Goal: Information Seeking & Learning: Learn about a topic

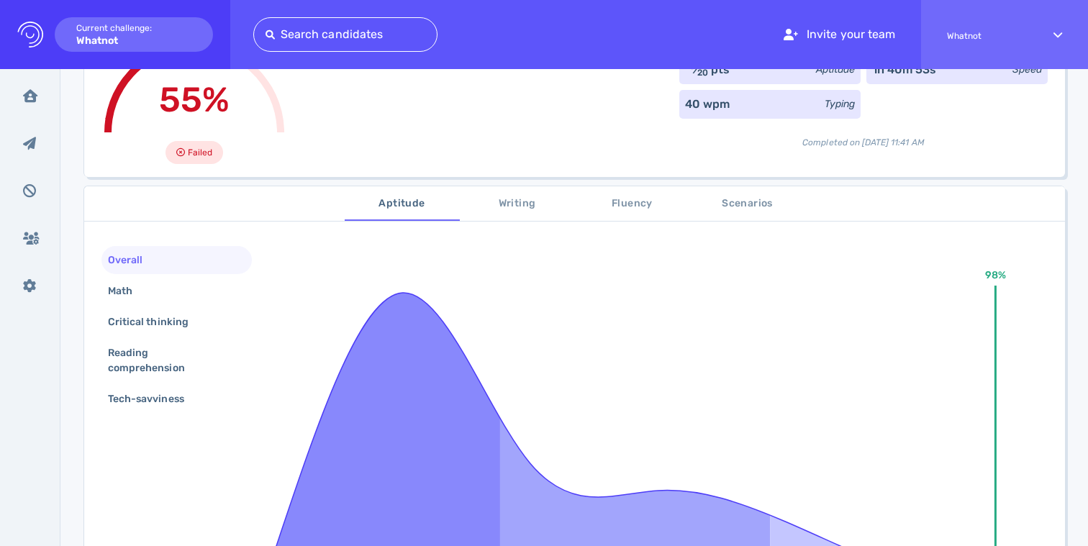
scroll to position [217, 0]
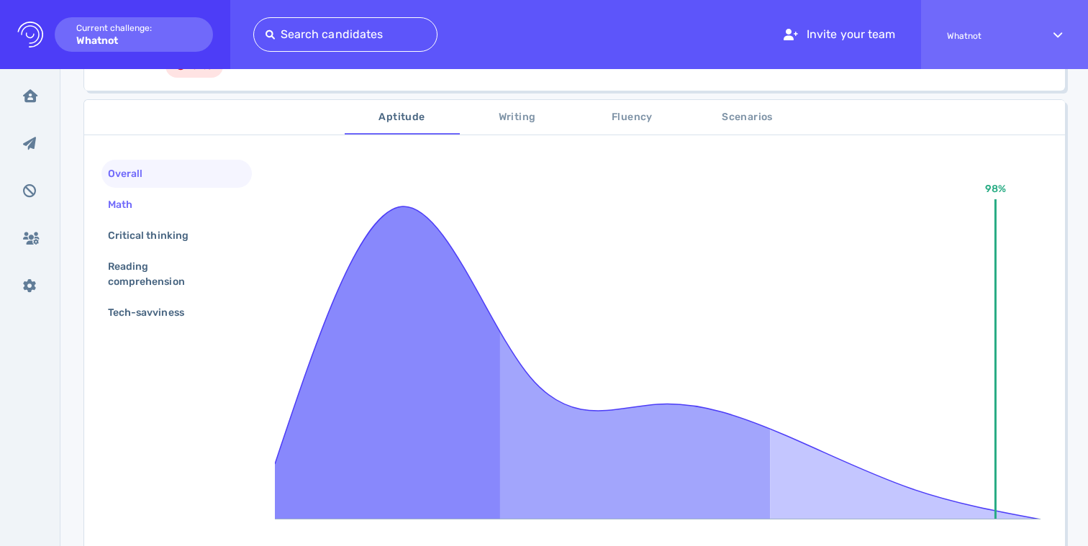
click at [133, 213] on div "Math" at bounding box center [127, 204] width 45 height 21
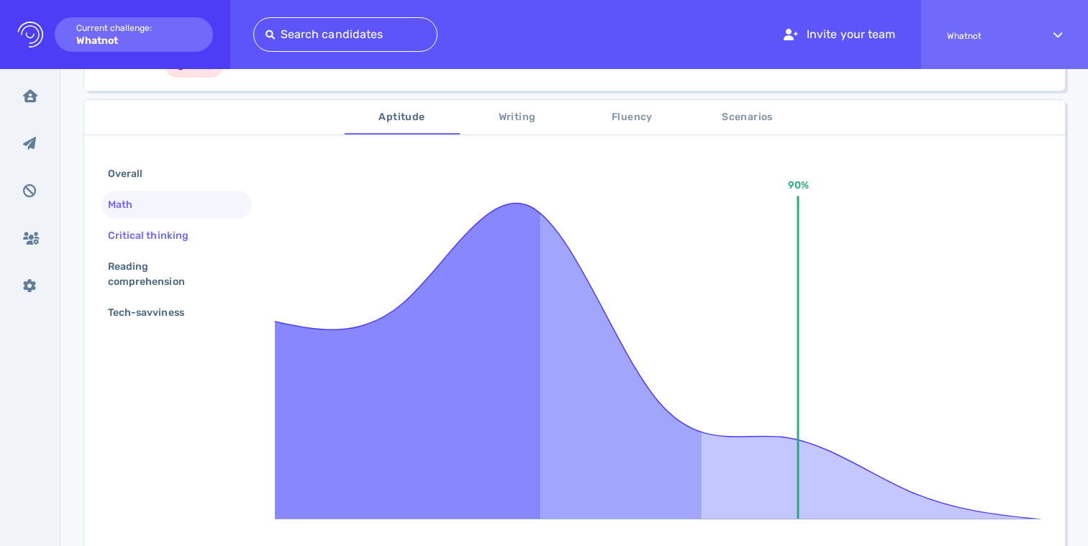
click at [142, 238] on div "Critical thinking" at bounding box center [155, 235] width 101 height 21
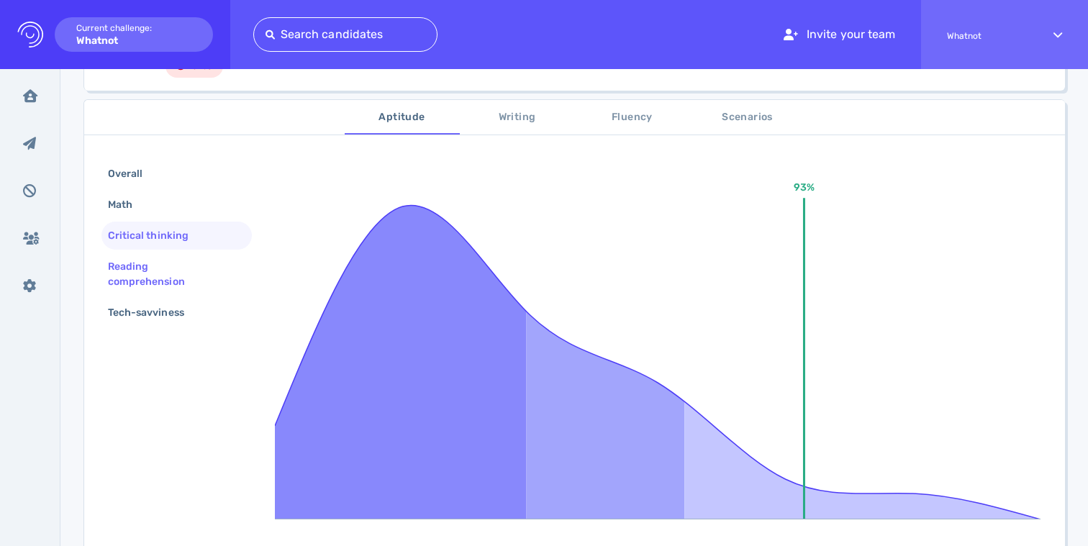
click at [139, 261] on div "Reading comprehension" at bounding box center [171, 274] width 132 height 36
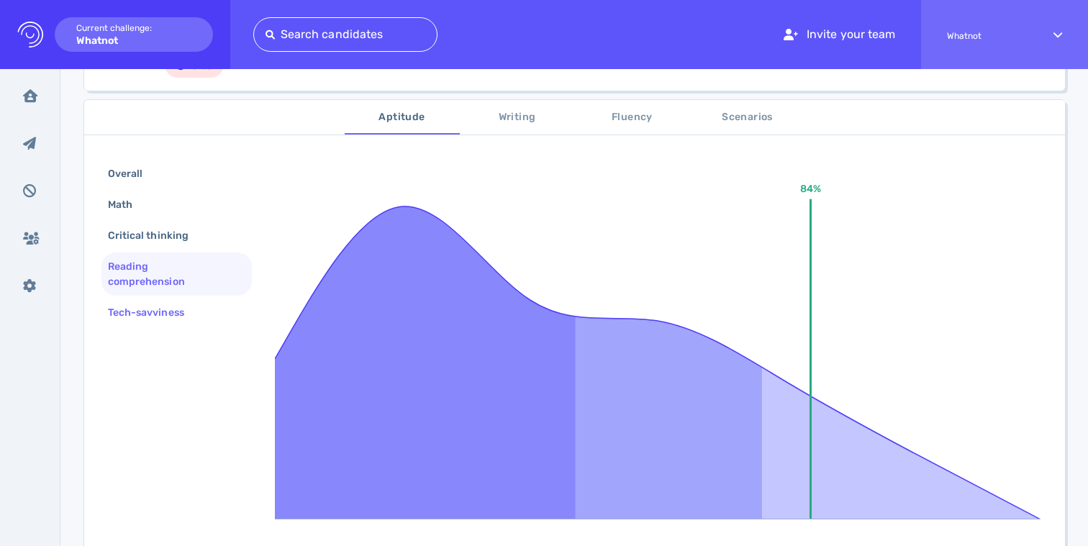
click at [140, 302] on div "Tech-savviness" at bounding box center [153, 312] width 96 height 21
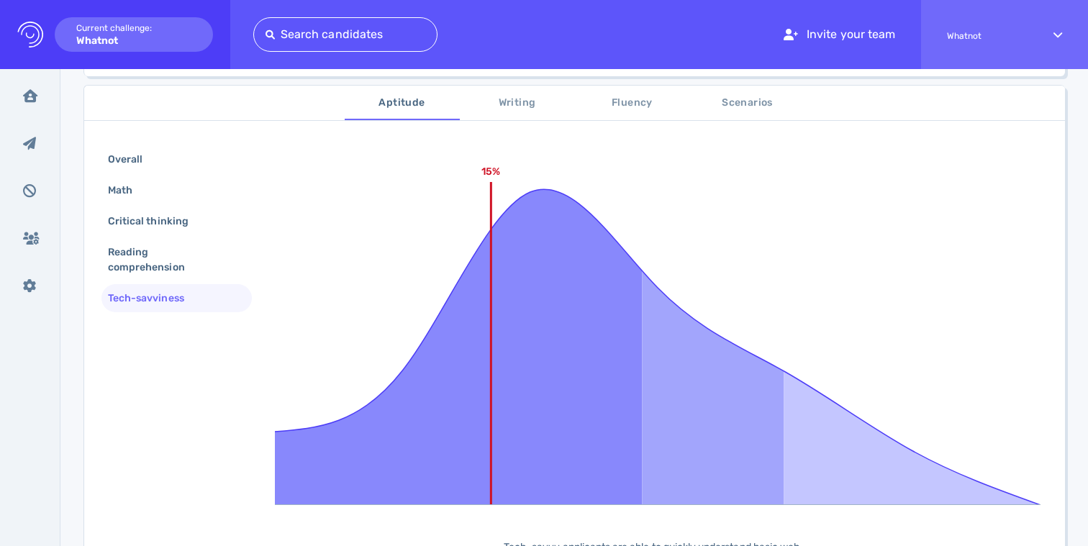
scroll to position [155, 0]
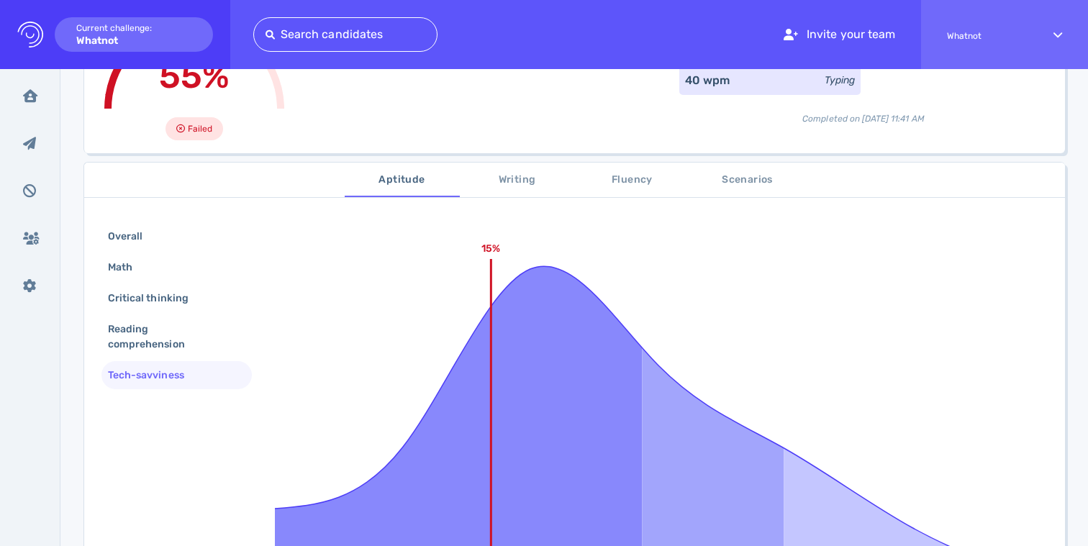
click at [516, 176] on span "Writing" at bounding box center [517, 180] width 98 height 18
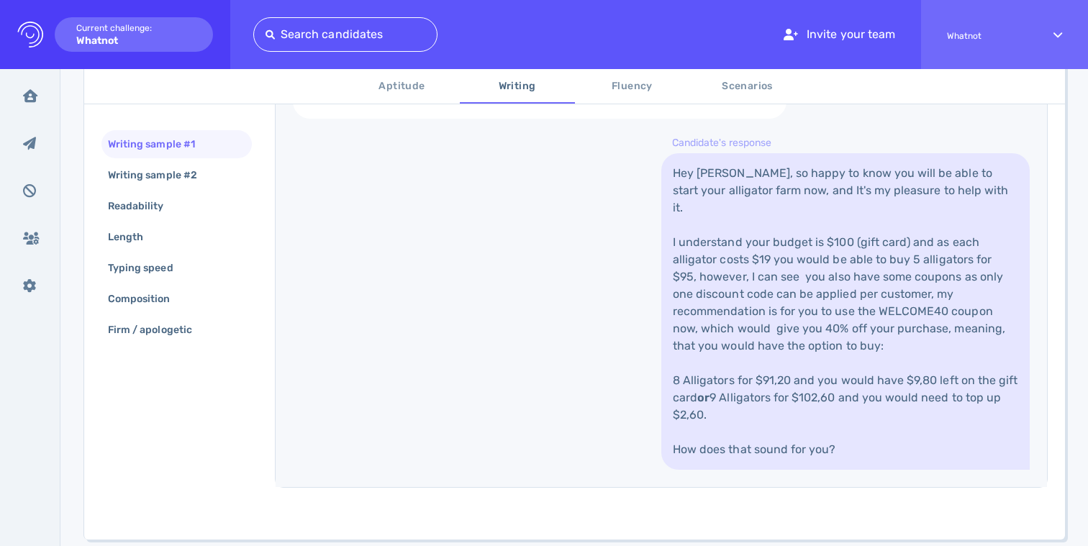
scroll to position [482, 0]
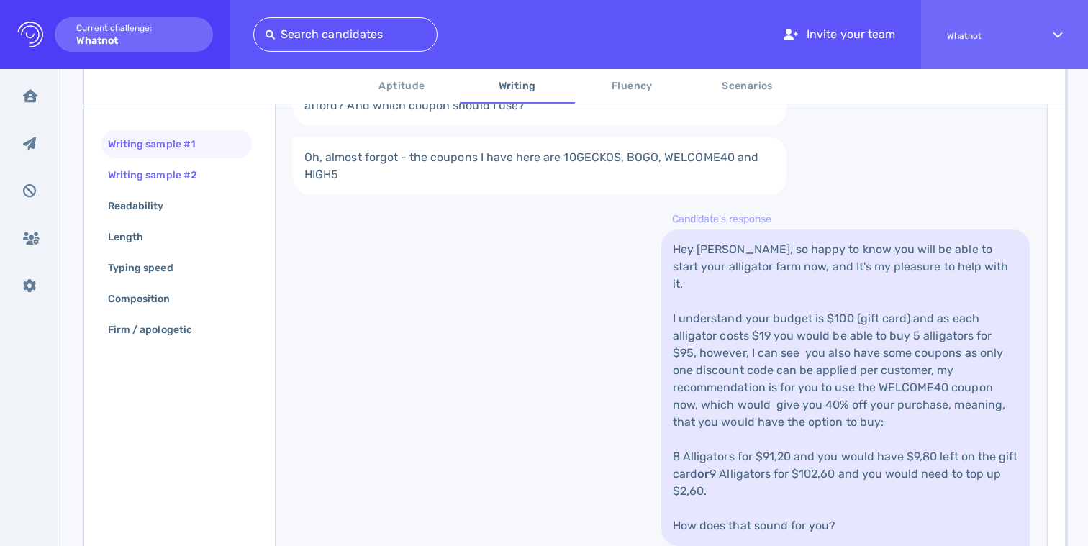
click at [151, 165] on div "Writing sample #2" at bounding box center [159, 175] width 109 height 21
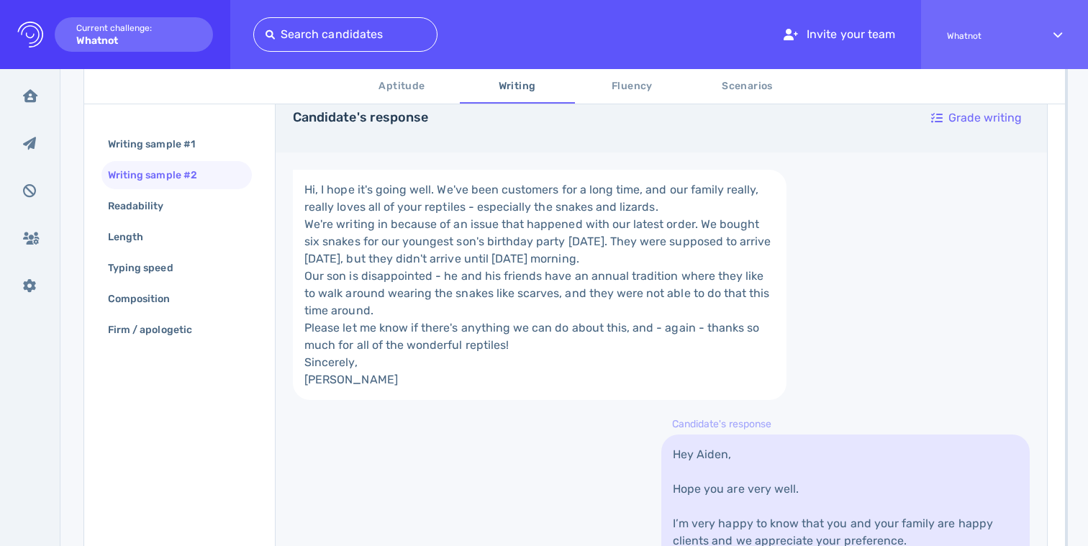
scroll to position [291, 0]
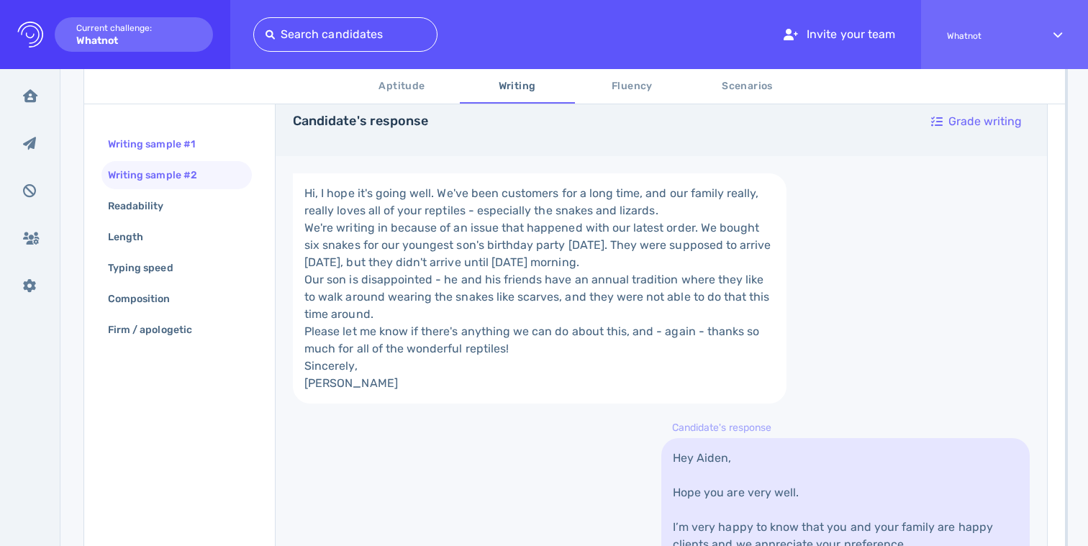
click at [163, 152] on div "Writing sample #1" at bounding box center [158, 144] width 107 height 21
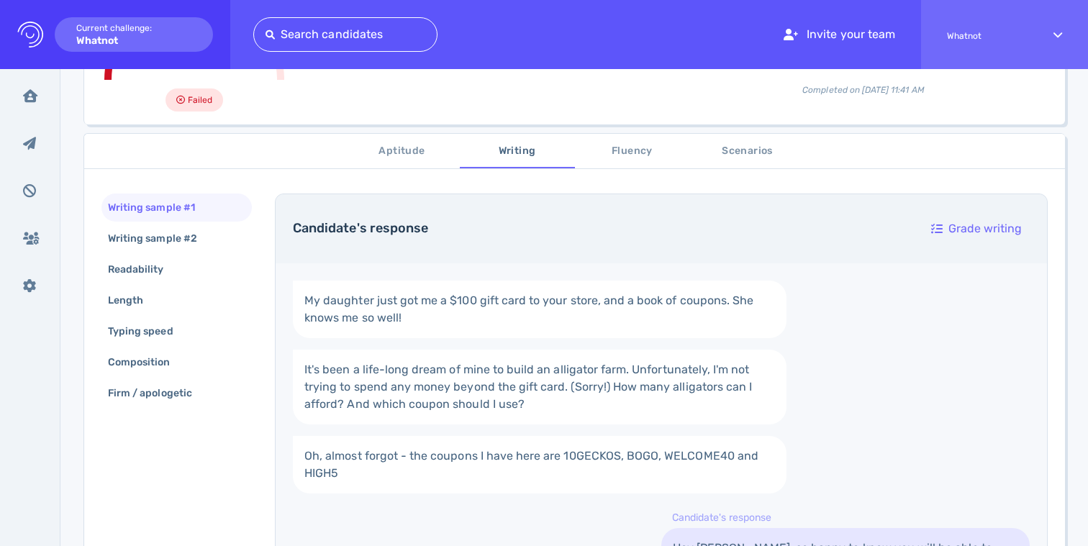
scroll to position [0, 0]
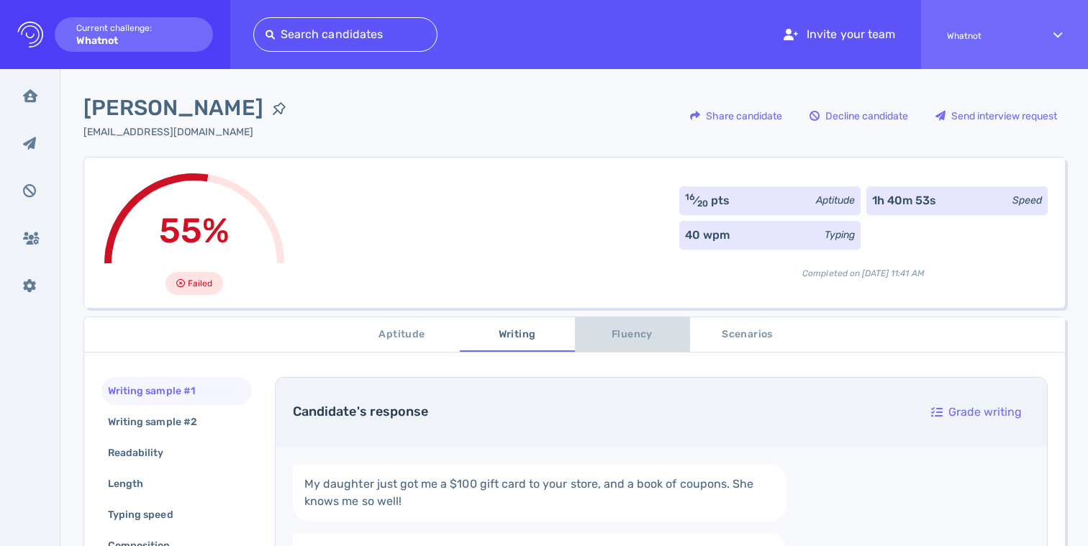
click at [631, 329] on span "Fluency" at bounding box center [632, 335] width 98 height 18
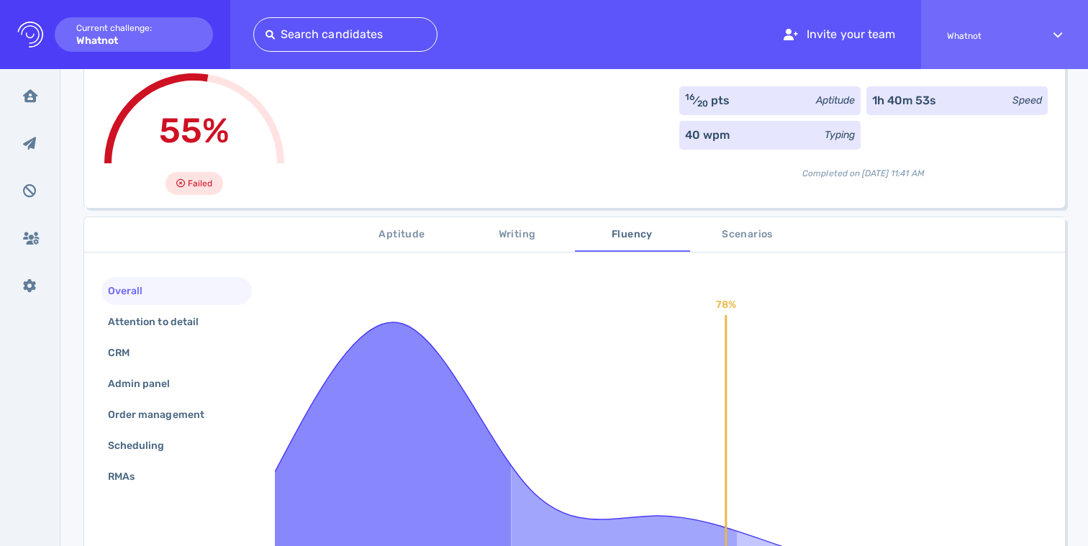
scroll to position [5, 0]
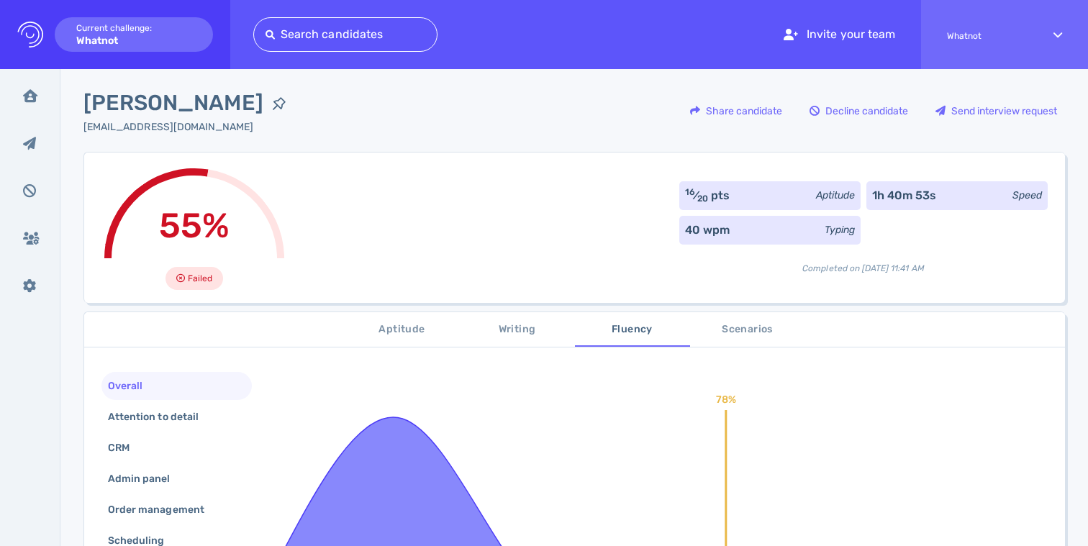
click at [382, 316] on button "Aptitude" at bounding box center [402, 329] width 115 height 35
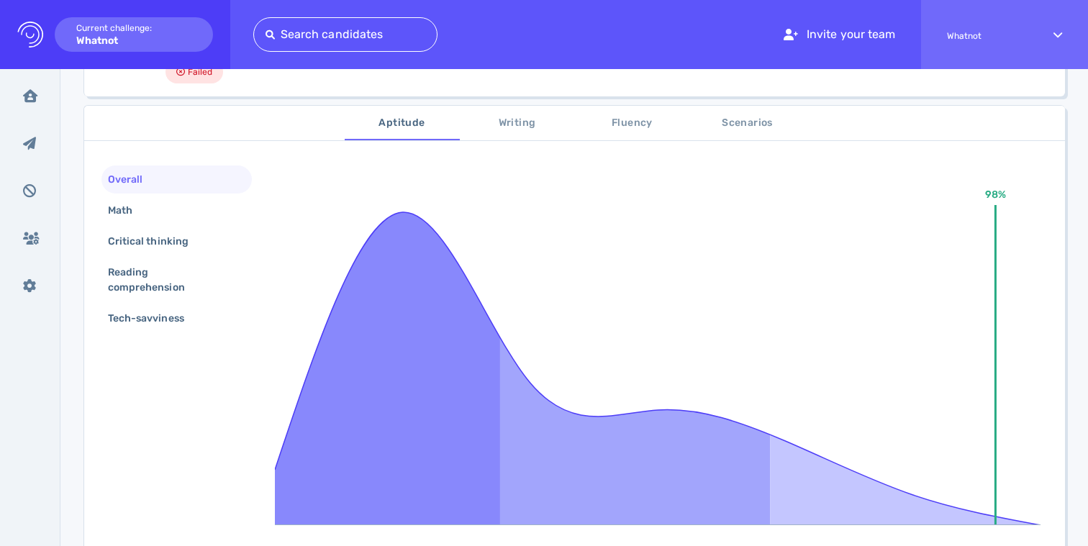
scroll to position [236, 0]
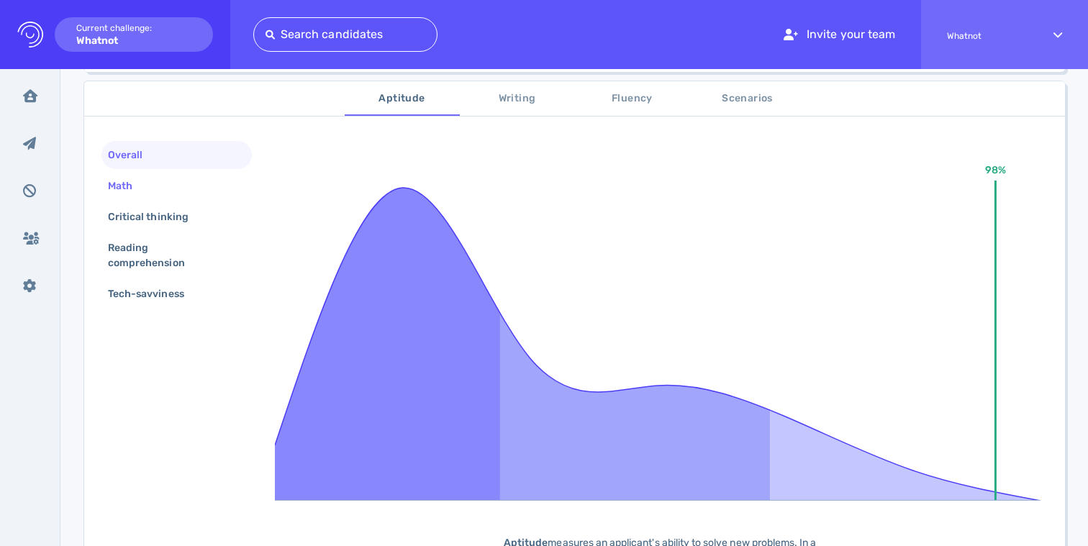
click at [142, 186] on div "Math" at bounding box center [127, 186] width 45 height 21
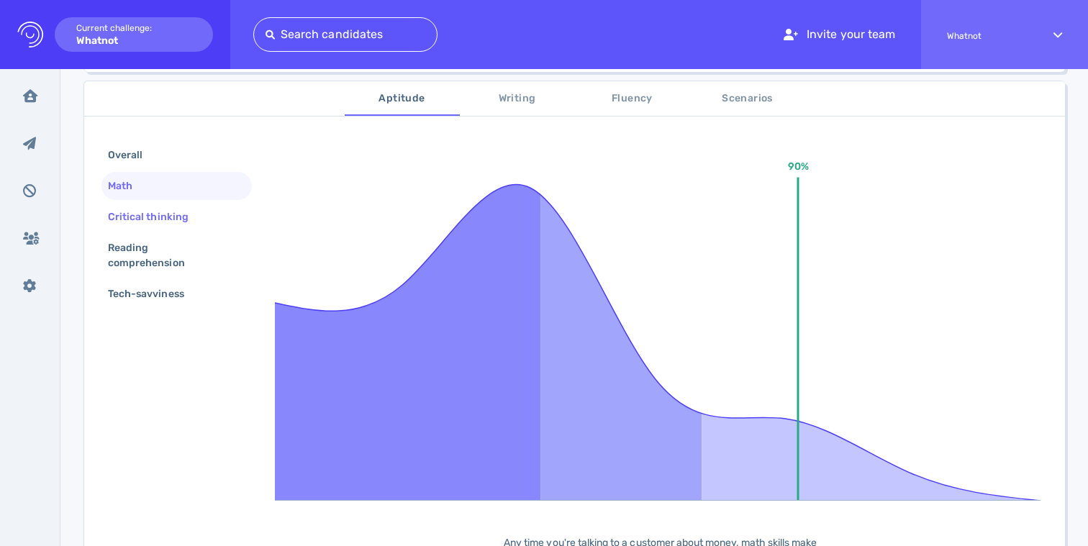
click at [163, 221] on div "Critical thinking" at bounding box center [155, 216] width 101 height 21
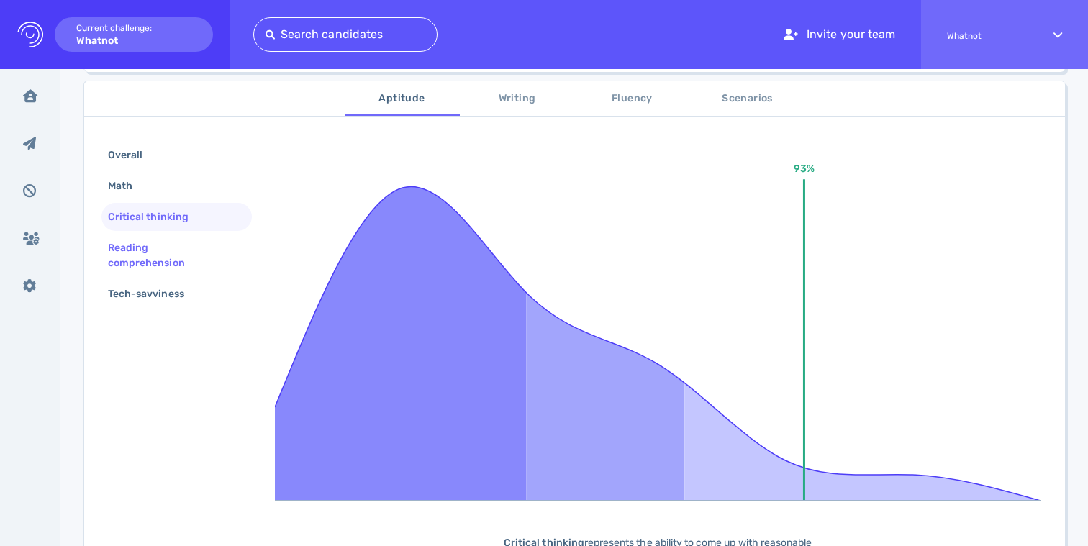
click at [160, 242] on div "Reading comprehension" at bounding box center [171, 255] width 132 height 36
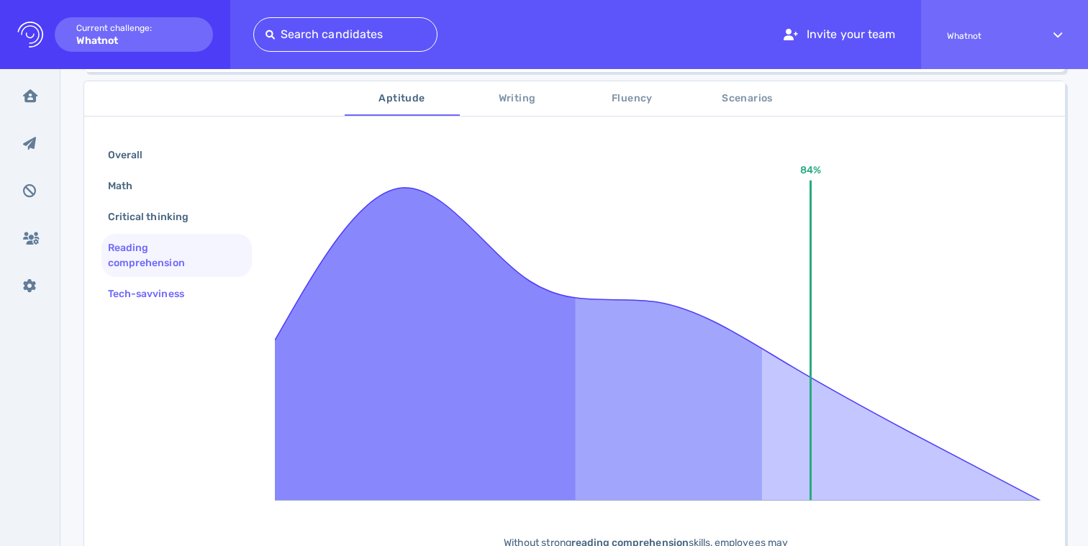
click at [161, 283] on div "Tech-savviness" at bounding box center [153, 293] width 96 height 21
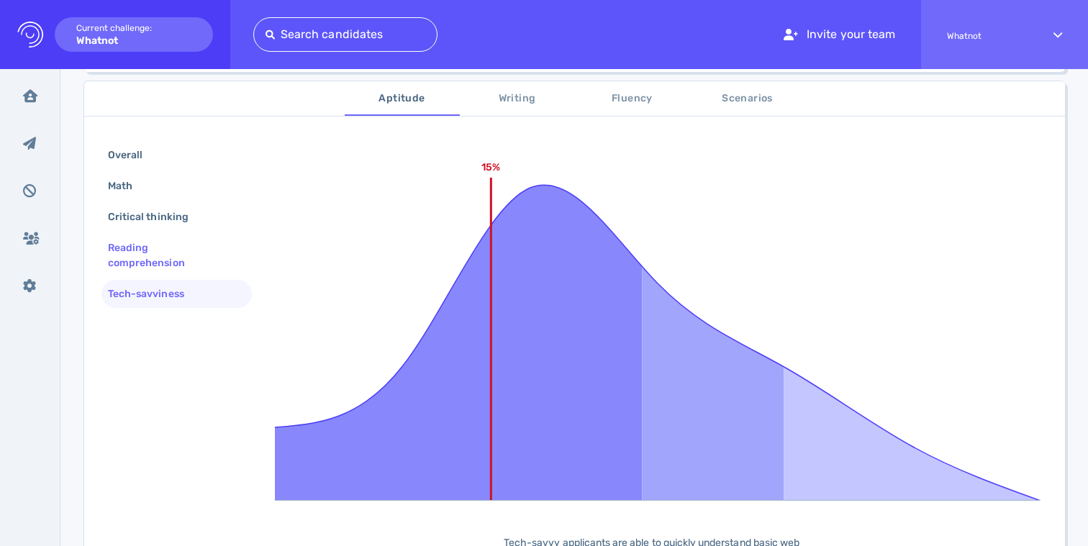
click at [175, 240] on div "Reading comprehension" at bounding box center [171, 255] width 132 height 36
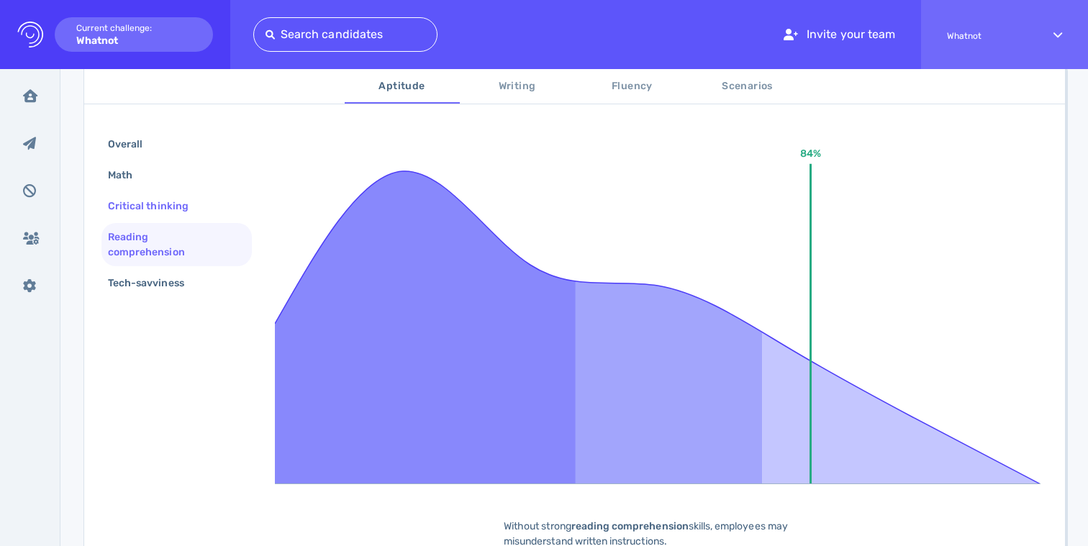
scroll to position [217, 0]
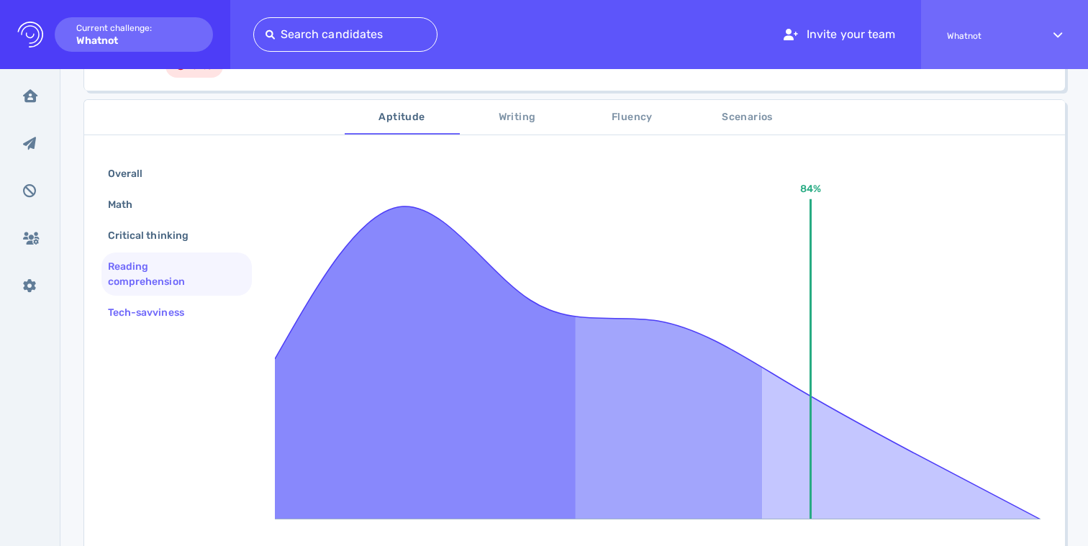
click at [158, 306] on div "Tech-savviness" at bounding box center [153, 312] width 96 height 21
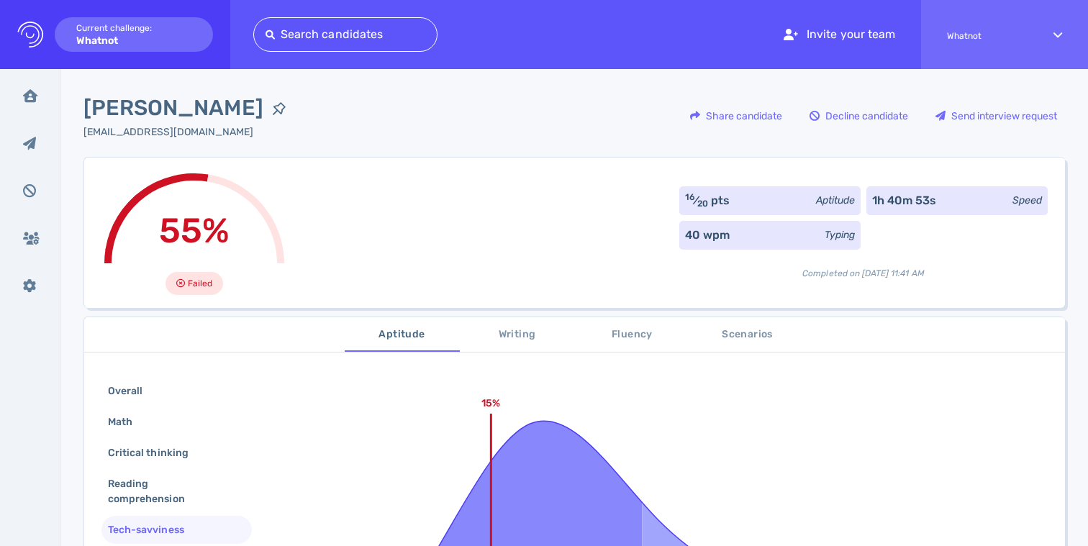
scroll to position [158, 0]
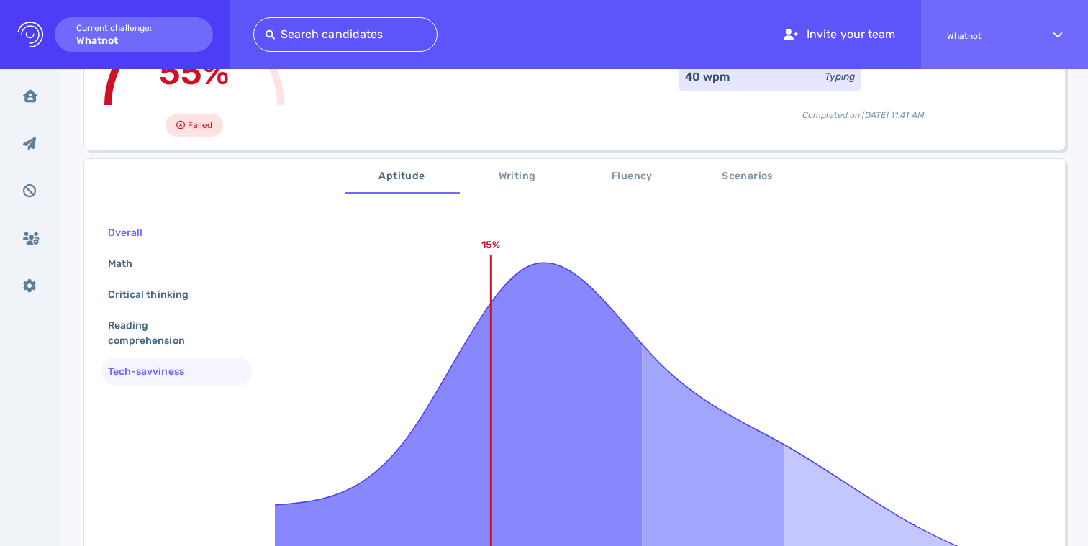
click at [152, 232] on div "Overall" at bounding box center [132, 232] width 55 height 21
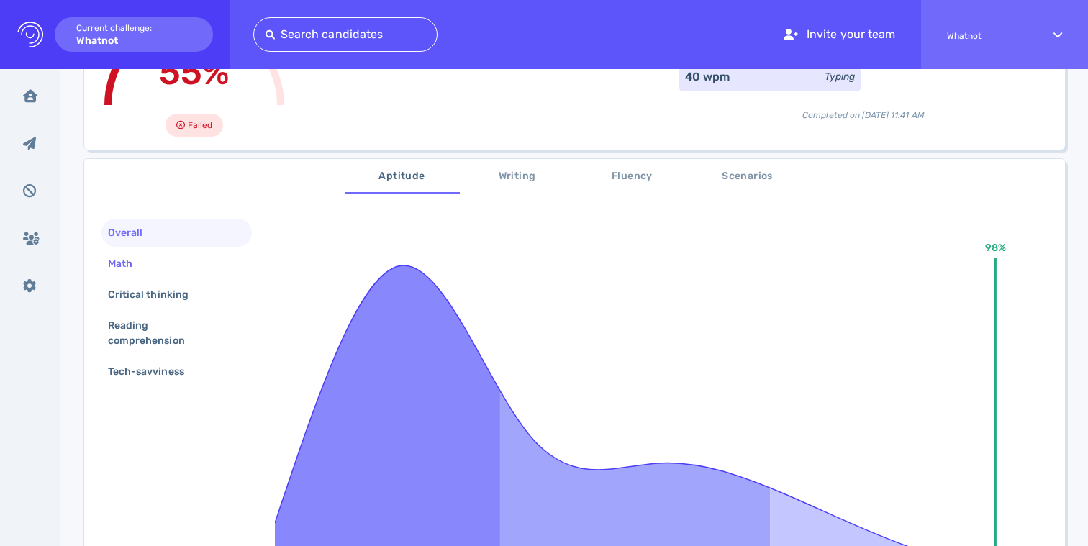
click at [150, 250] on div "Math" at bounding box center [176, 264] width 150 height 28
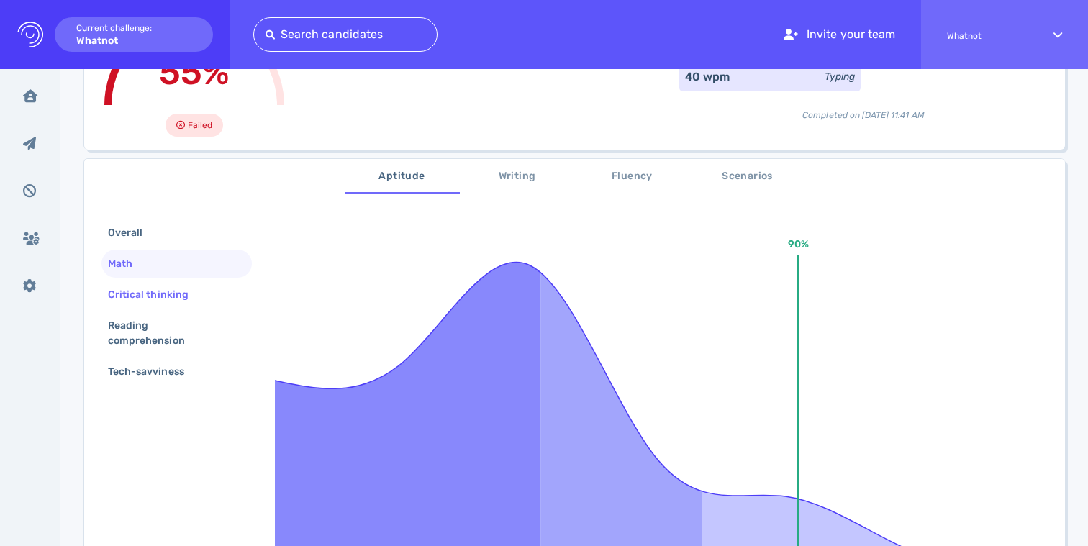
click at [155, 284] on div "Critical thinking" at bounding box center [155, 294] width 101 height 21
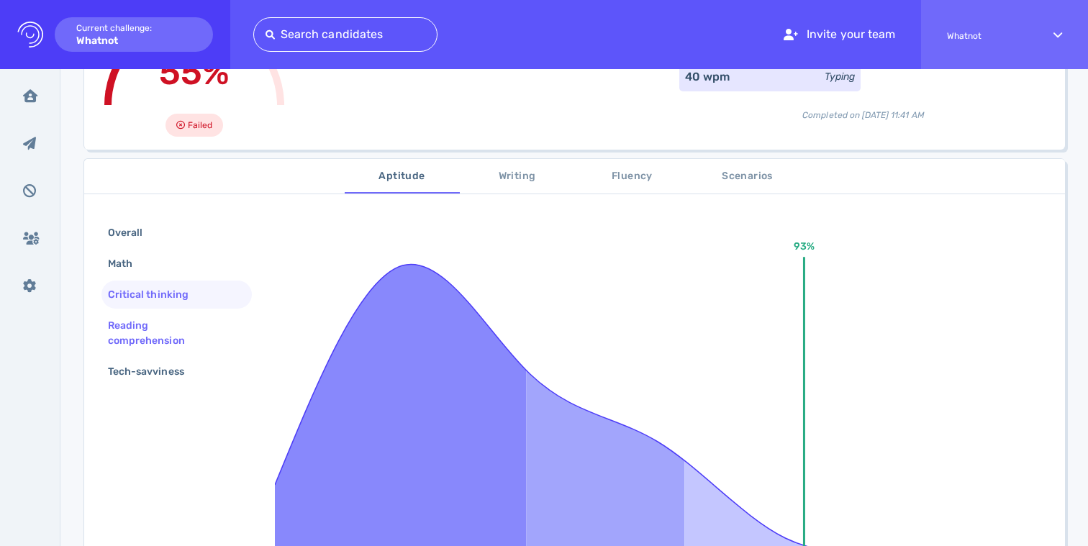
click at [162, 316] on div "Reading comprehension" at bounding box center [171, 333] width 132 height 36
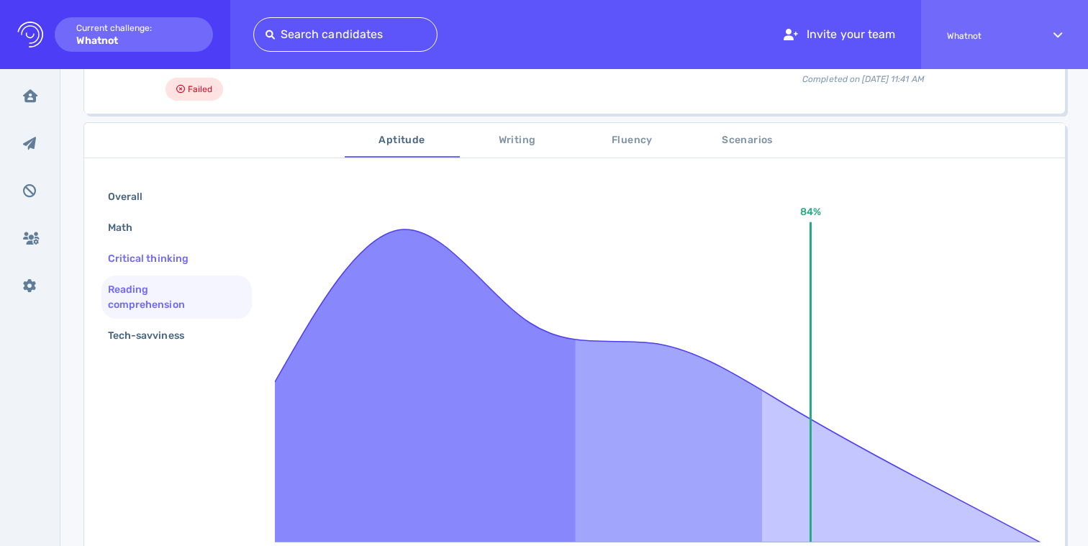
scroll to position [196, 0]
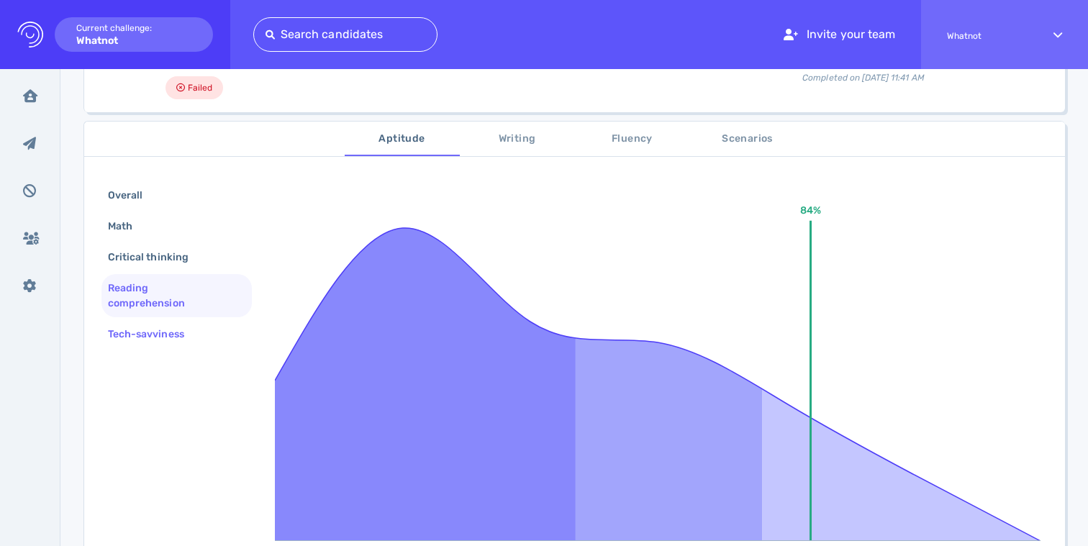
click at [135, 334] on div "Tech-savviness" at bounding box center [153, 334] width 96 height 21
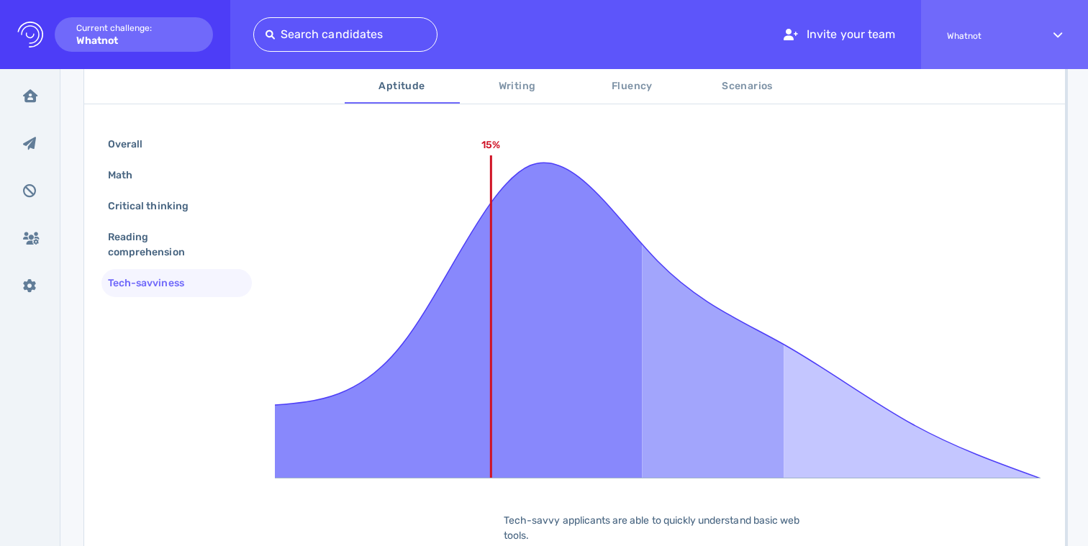
scroll to position [178, 0]
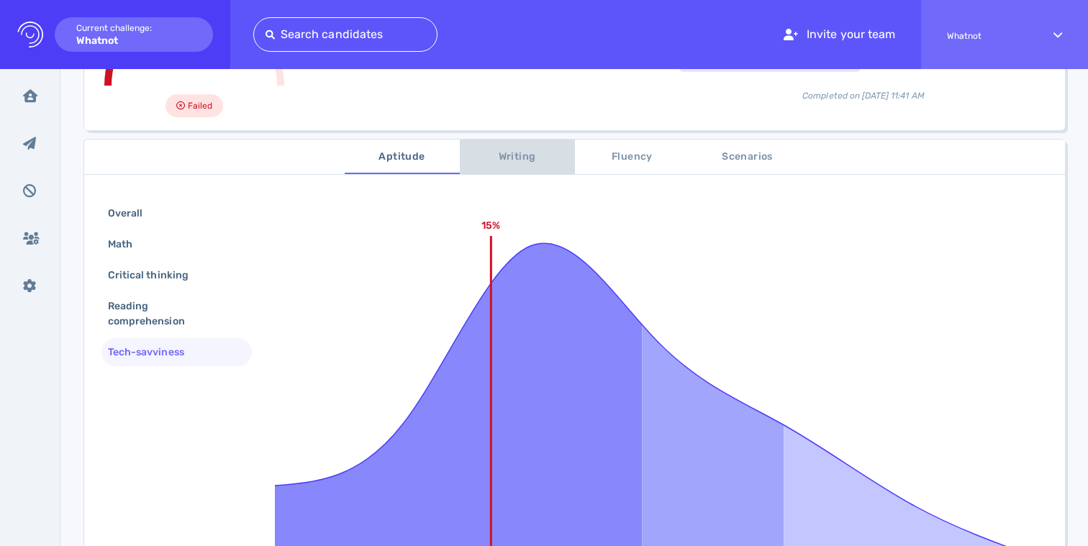
click at [515, 154] on span "Writing" at bounding box center [517, 157] width 98 height 18
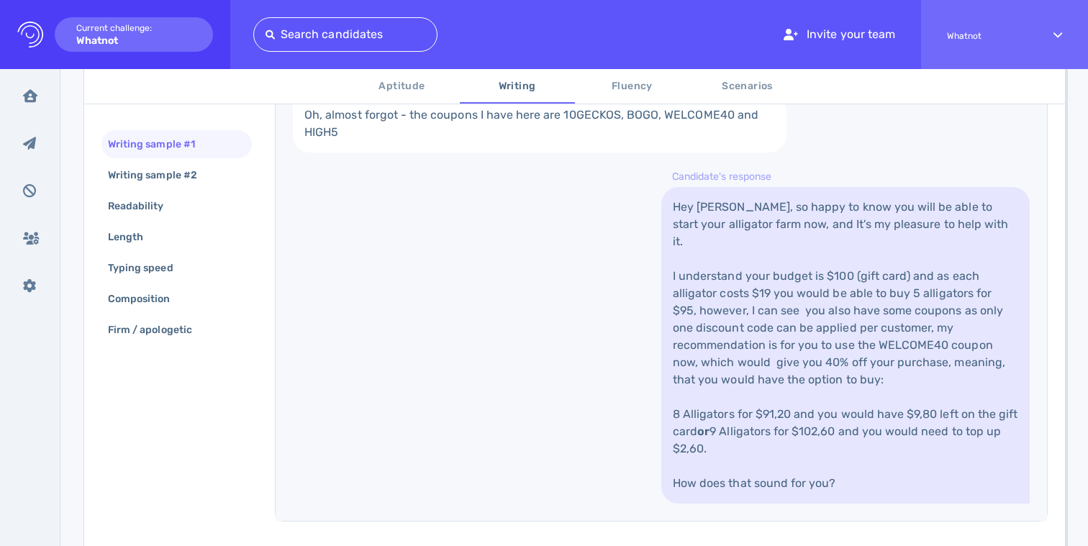
scroll to position [507, 0]
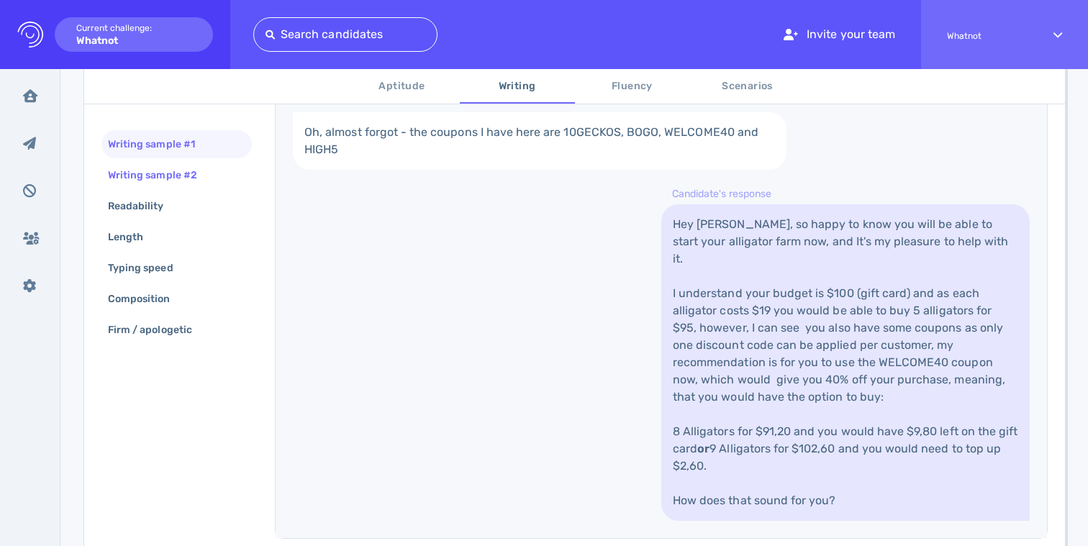
click at [164, 183] on div "Writing sample #2" at bounding box center [159, 175] width 109 height 21
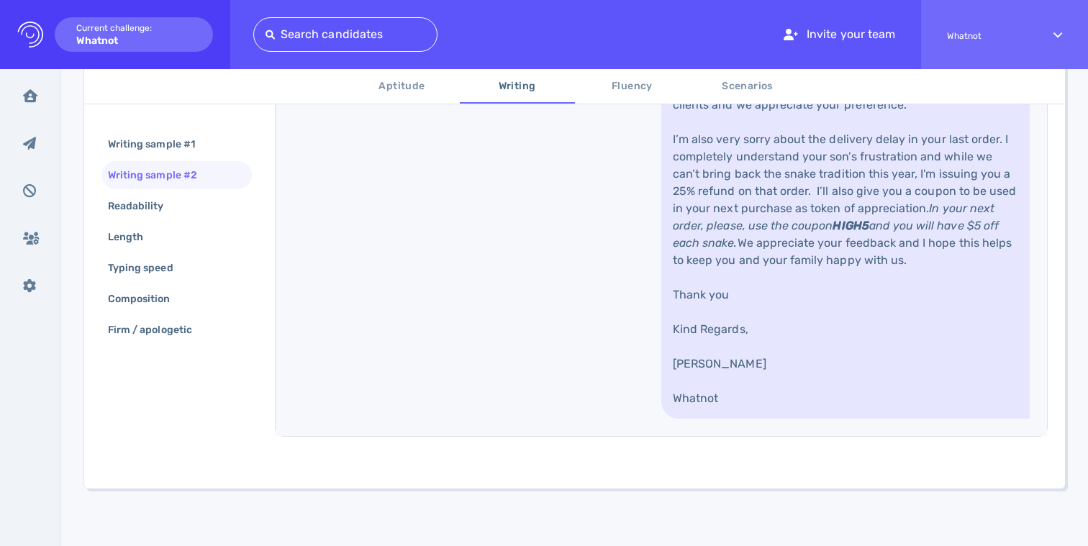
scroll to position [778, 0]
click at [151, 209] on div "Readability" at bounding box center [143, 206] width 76 height 21
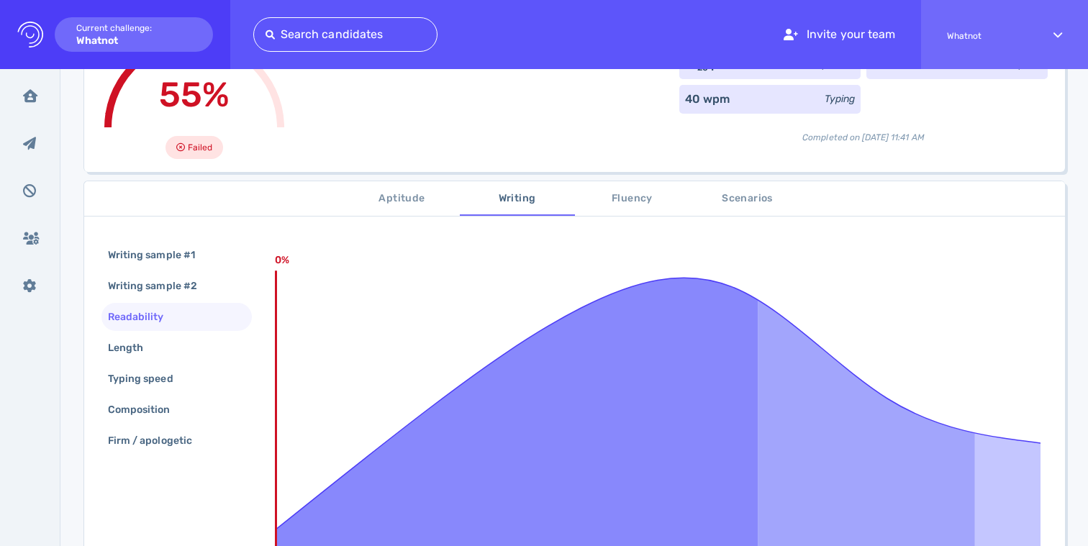
scroll to position [392, 0]
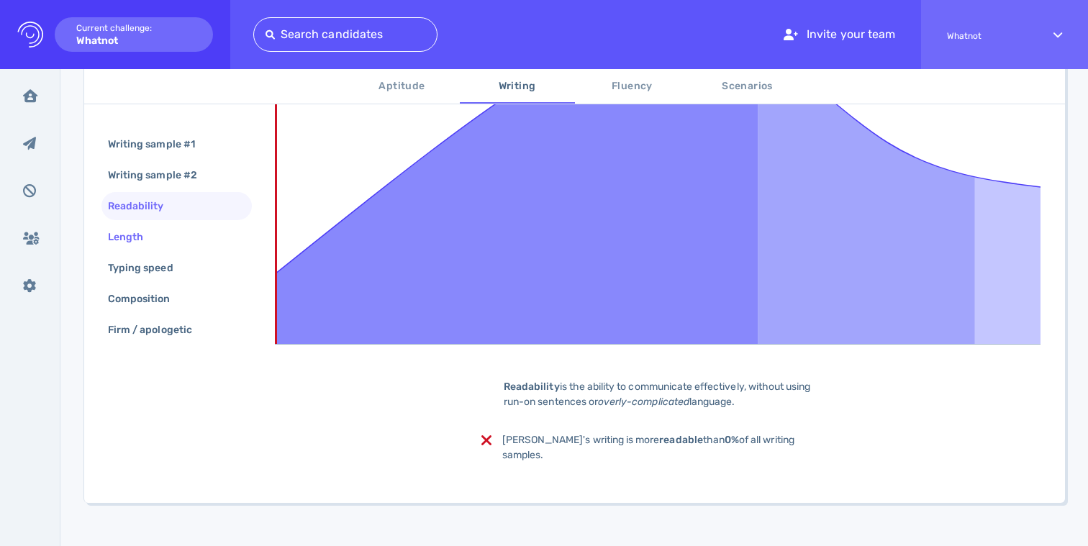
click at [140, 230] on div "Length" at bounding box center [132, 237] width 55 height 21
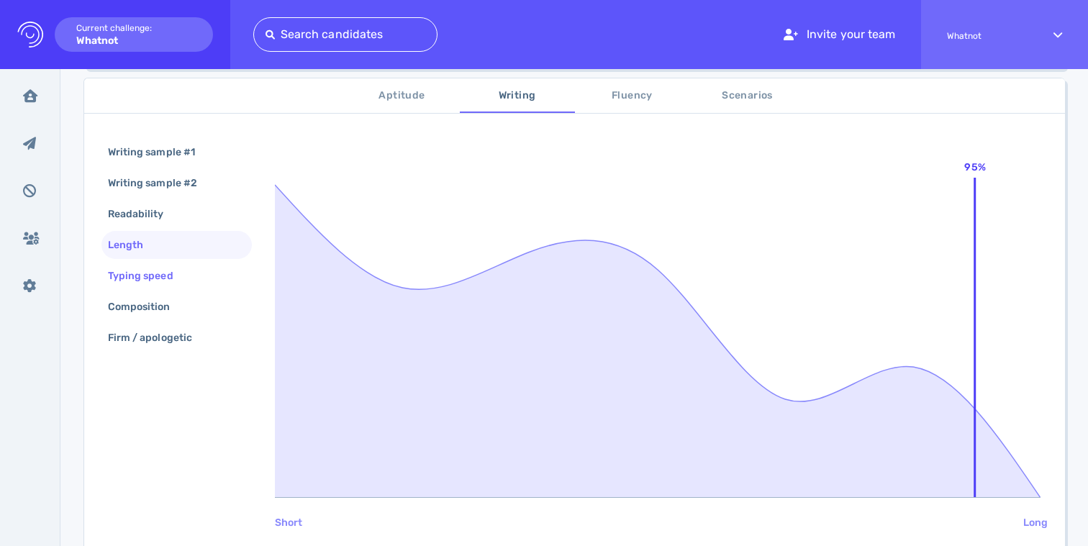
click at [165, 273] on div "Typing speed" at bounding box center [148, 275] width 86 height 21
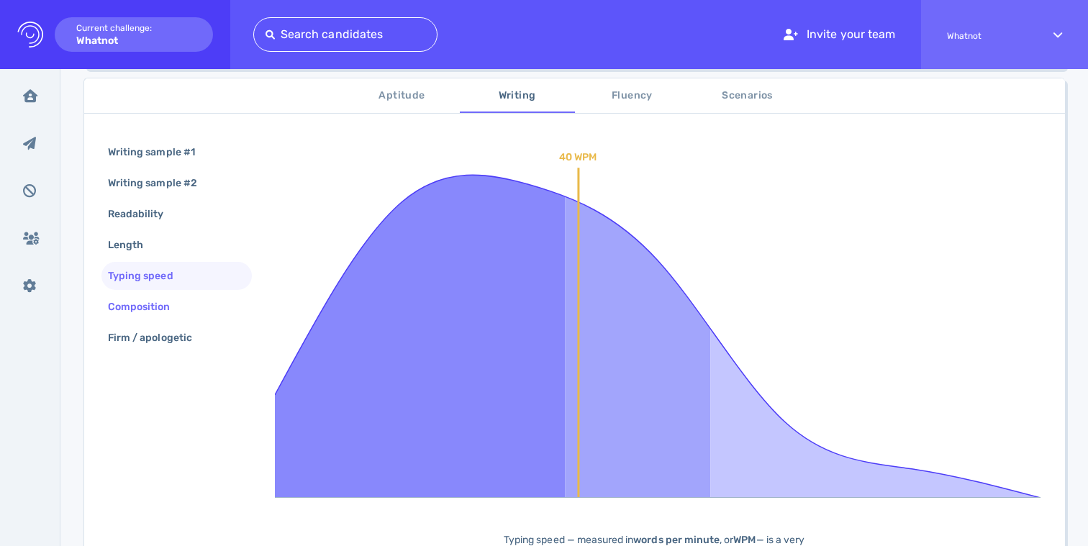
click at [186, 300] on div "Composition" at bounding box center [176, 307] width 150 height 28
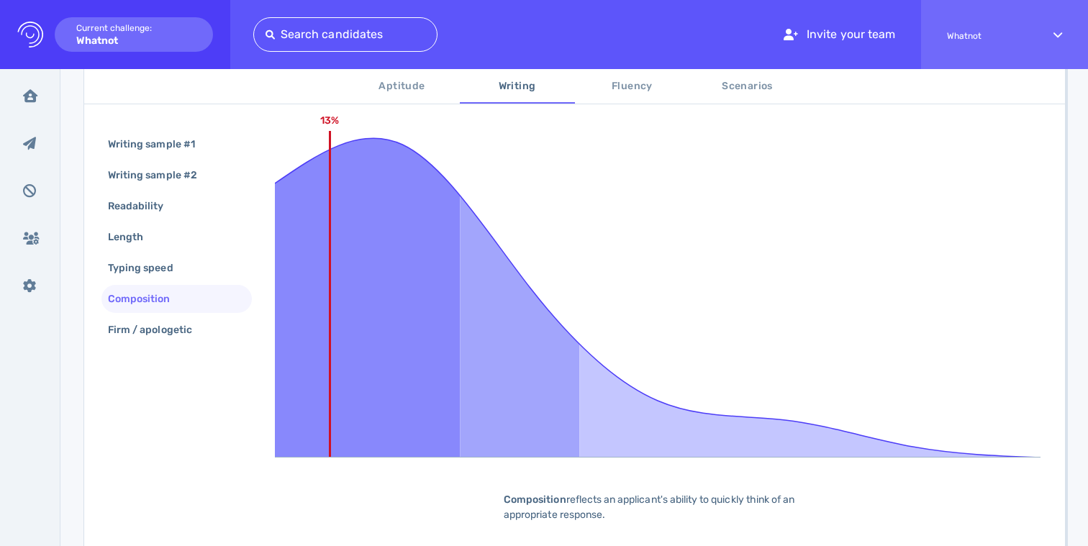
scroll to position [367, 0]
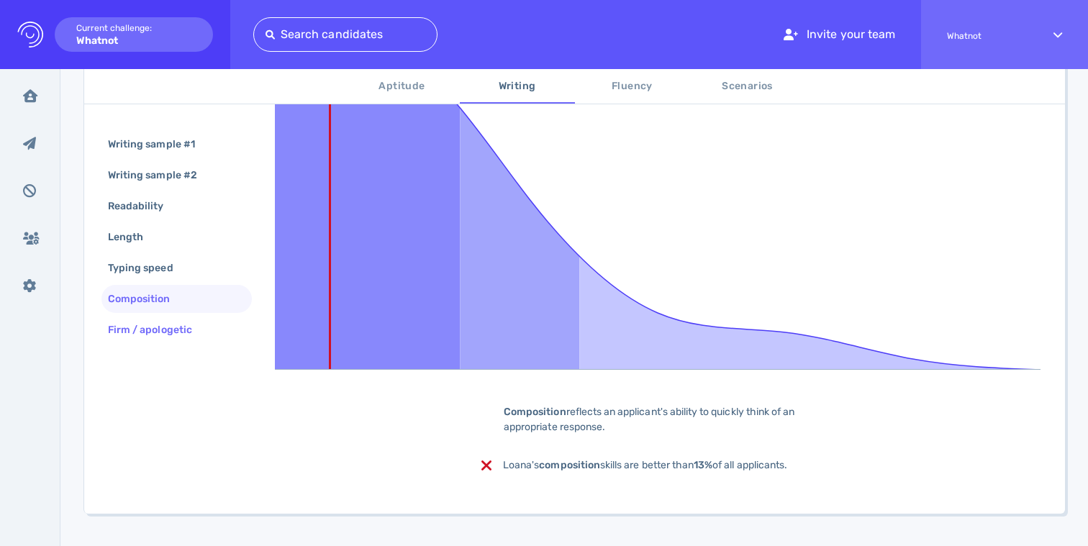
click at [151, 331] on div "Firm / apologetic" at bounding box center [157, 329] width 104 height 21
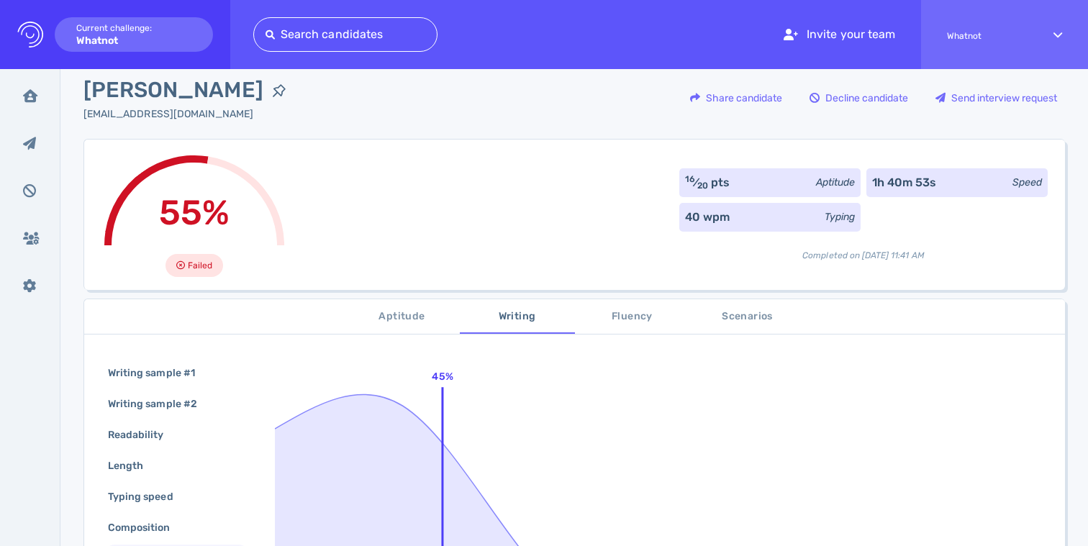
scroll to position [0, 0]
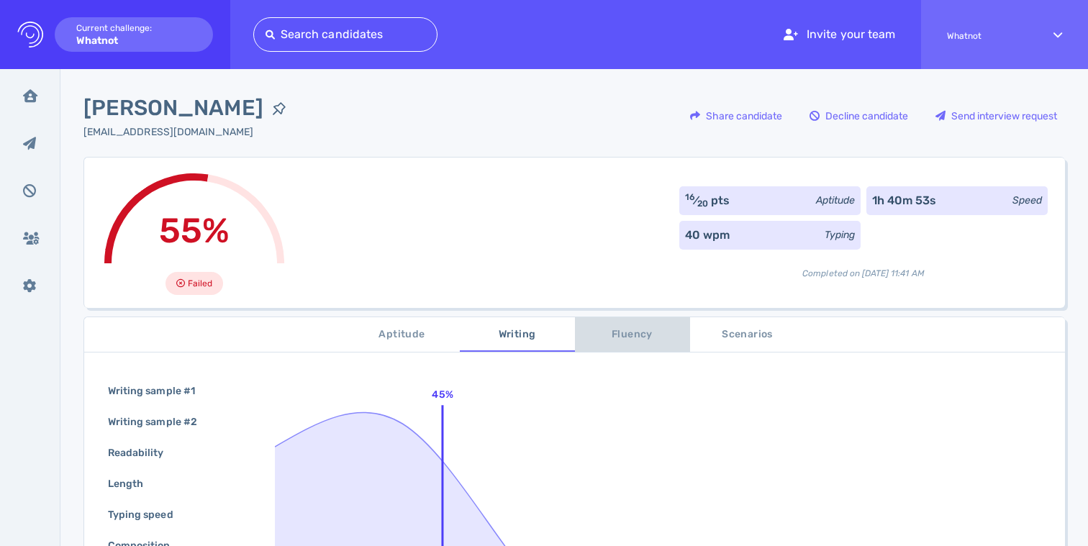
click at [618, 332] on span "Fluency" at bounding box center [632, 335] width 98 height 18
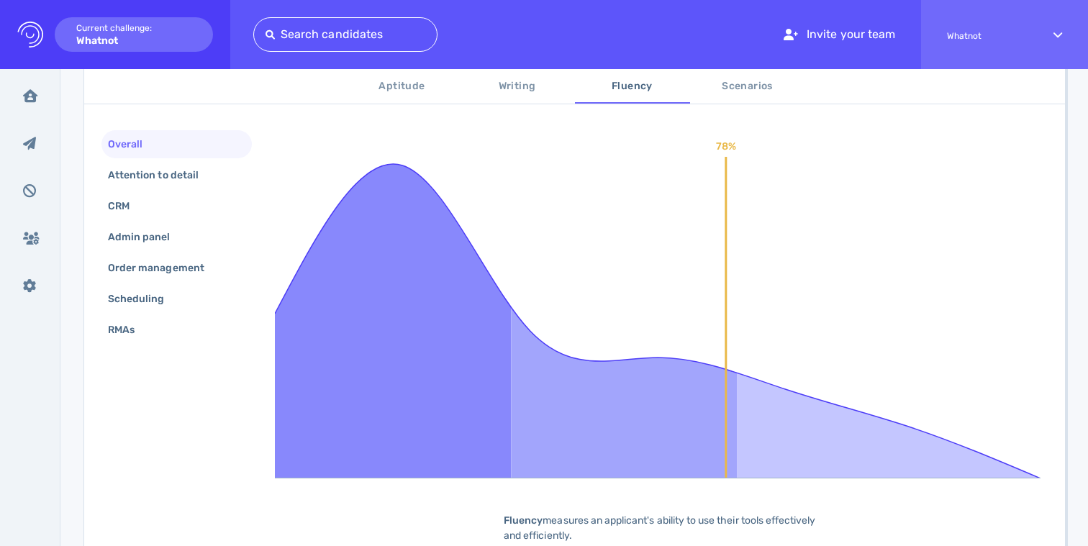
scroll to position [276, 0]
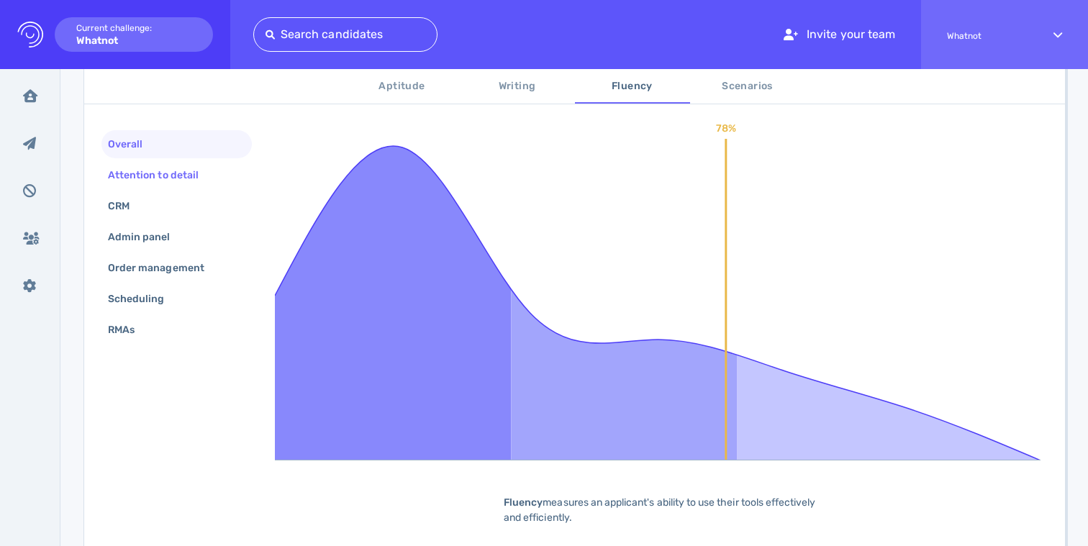
click at [196, 179] on div "Attention to detail" at bounding box center [160, 175] width 111 height 21
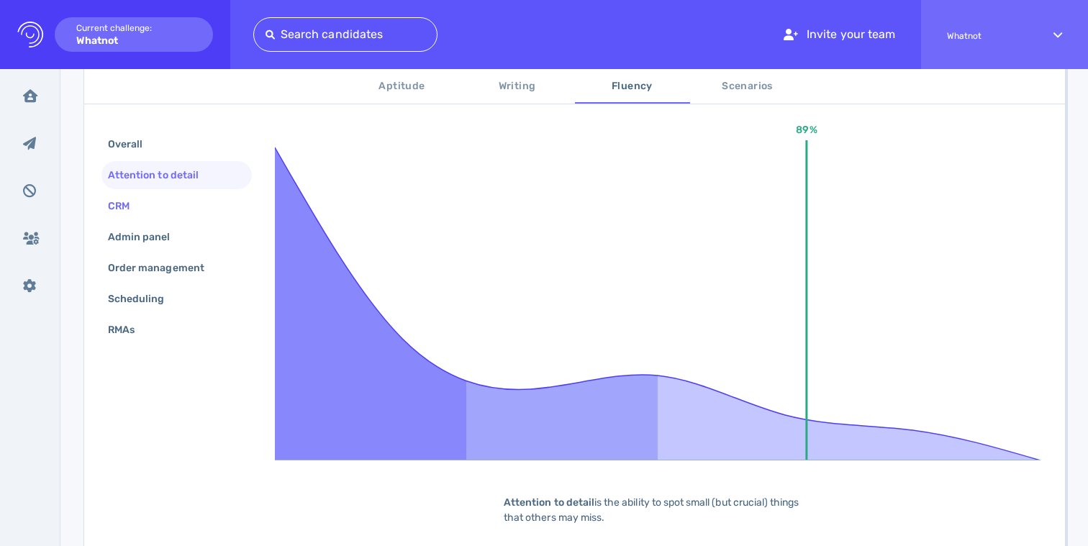
click at [170, 200] on div "CRM" at bounding box center [176, 206] width 150 height 28
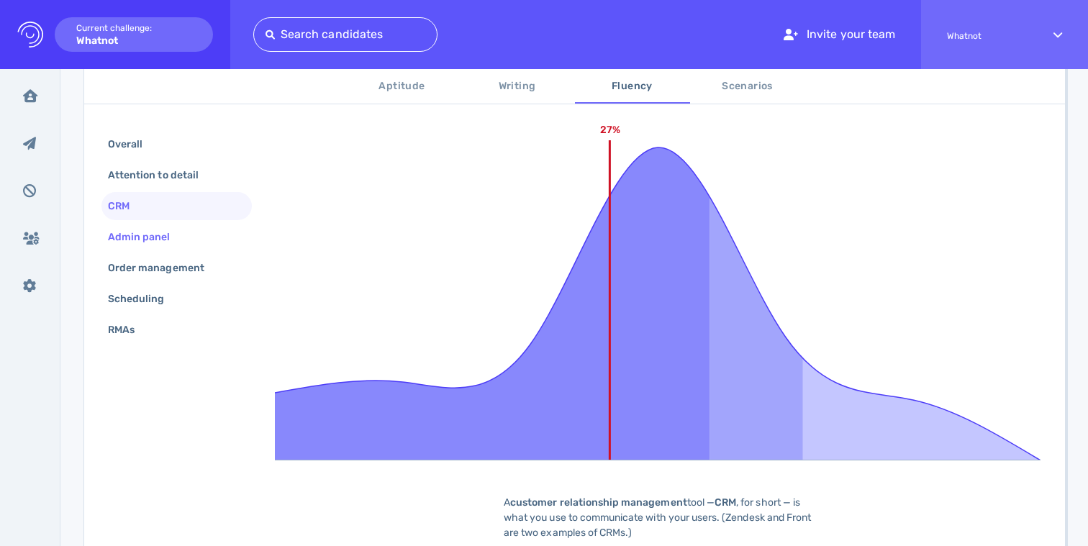
click at [155, 239] on div "Admin panel" at bounding box center [146, 237] width 83 height 21
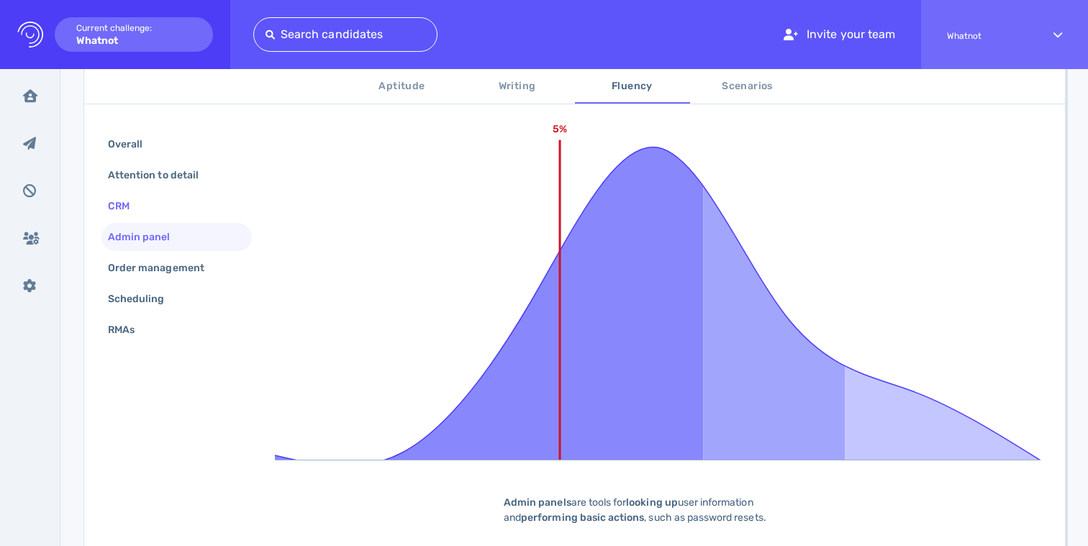
click at [158, 211] on div "CRM" at bounding box center [176, 206] width 150 height 28
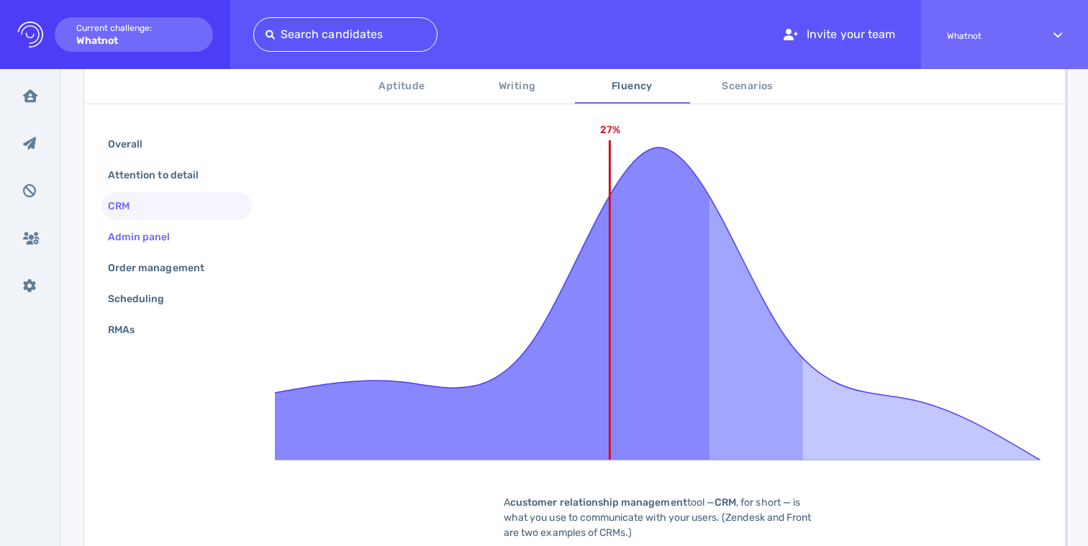
click at [163, 242] on div "Admin panel" at bounding box center [146, 237] width 83 height 21
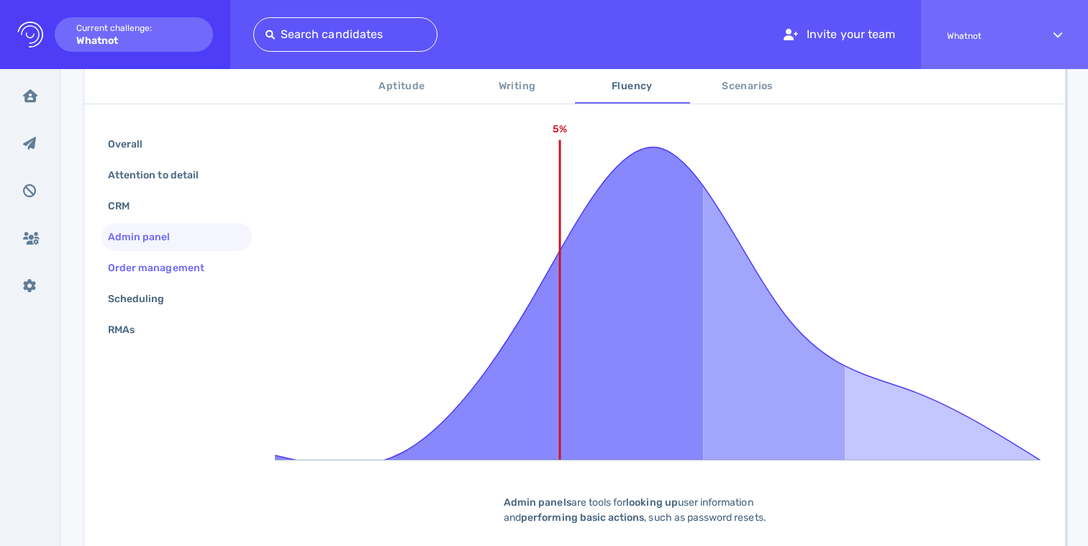
click at [173, 258] on div "Order management" at bounding box center [163, 268] width 117 height 21
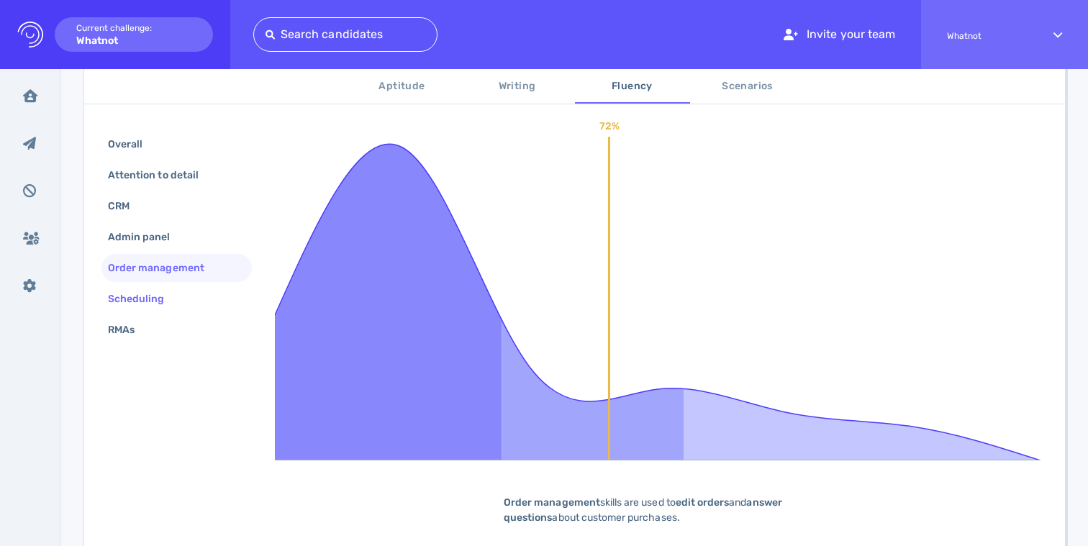
click at [143, 311] on div "Scheduling" at bounding box center [176, 299] width 150 height 28
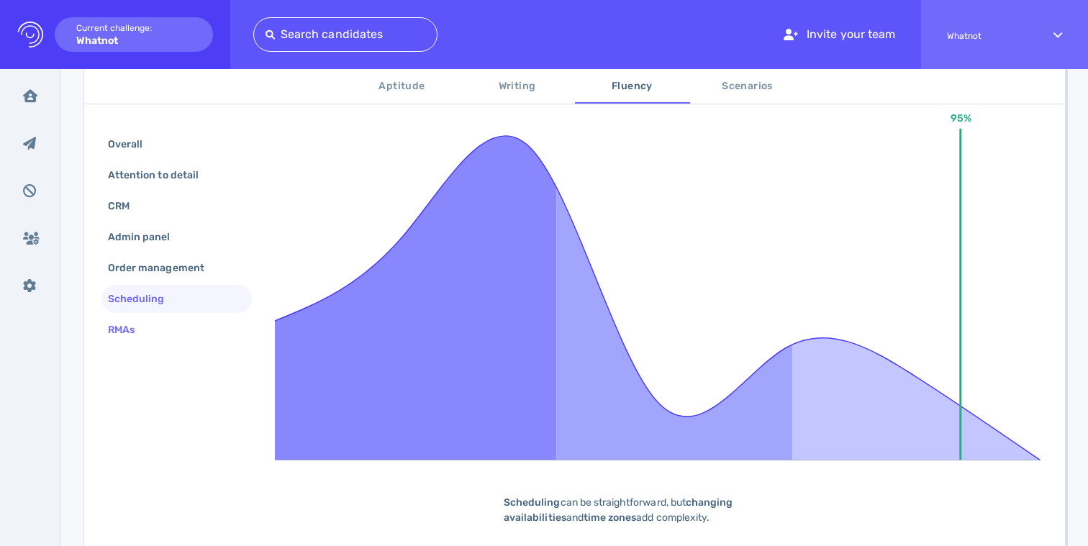
click at [140, 333] on div "RMAs" at bounding box center [128, 329] width 47 height 21
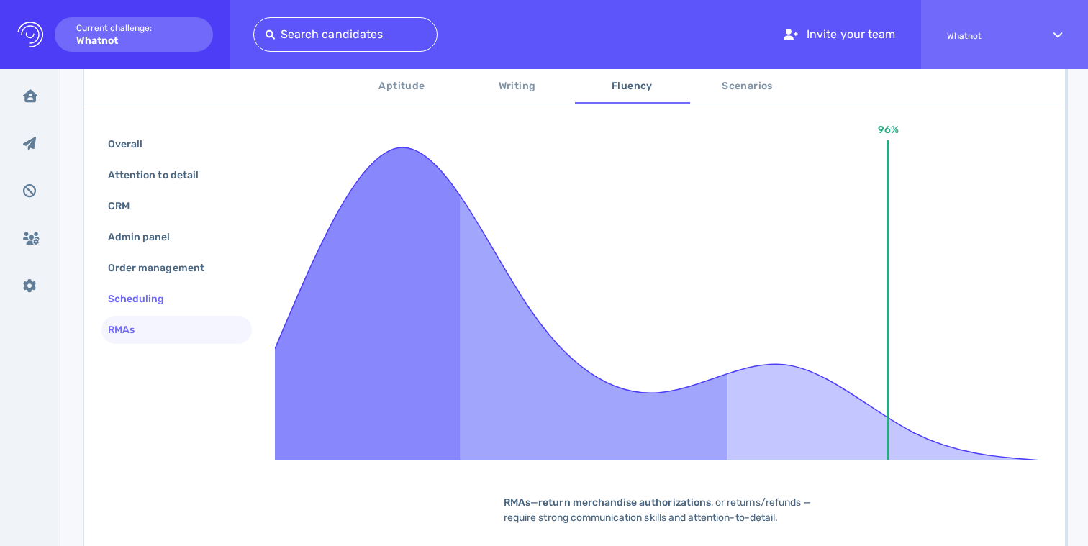
click at [154, 304] on div "Scheduling" at bounding box center [143, 298] width 77 height 21
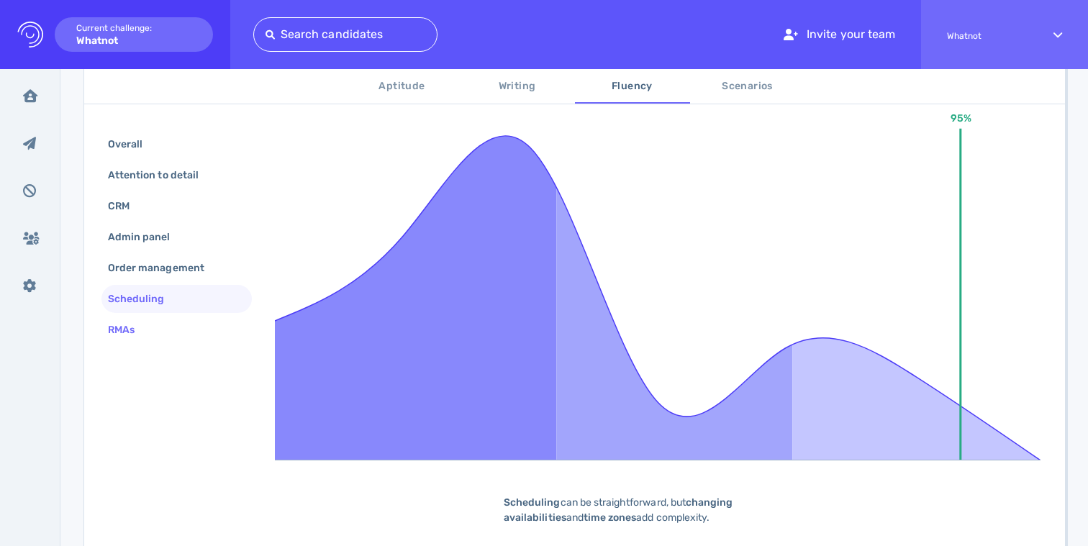
click at [147, 329] on div "RMAs" at bounding box center [128, 329] width 47 height 21
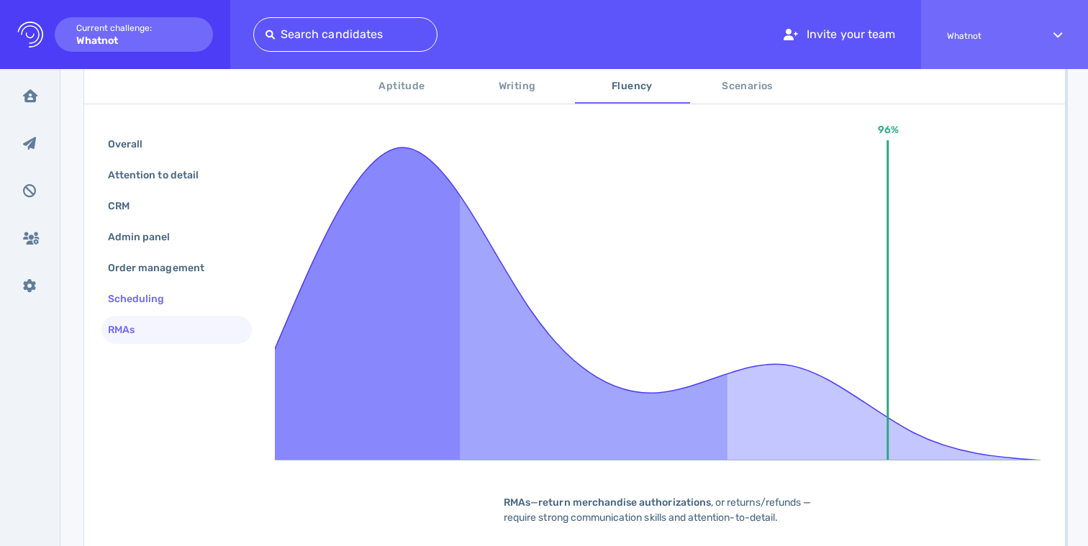
click at [164, 301] on div "Scheduling" at bounding box center [143, 298] width 77 height 21
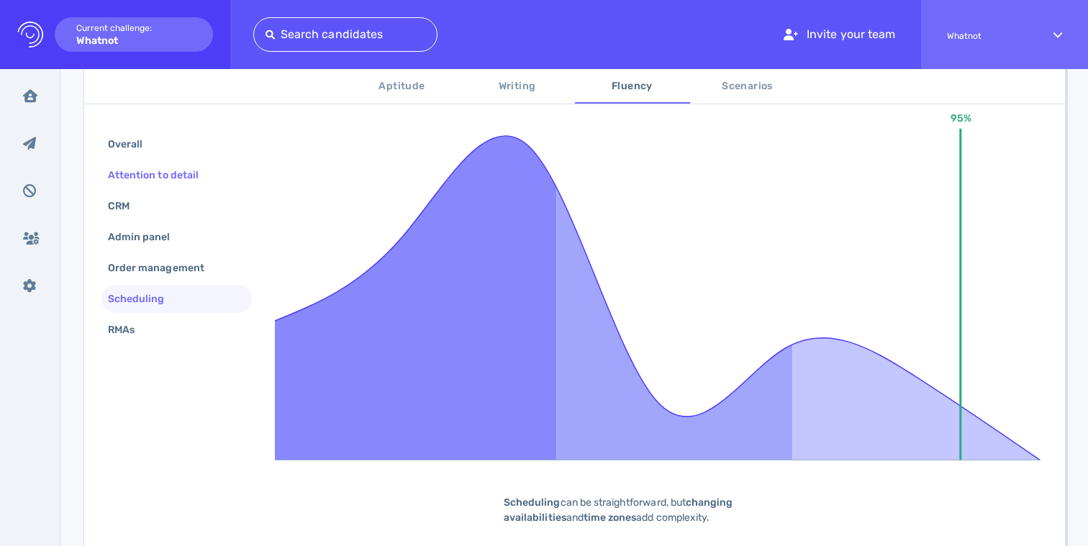
click at [177, 183] on div "Attention to detail" at bounding box center [160, 175] width 111 height 21
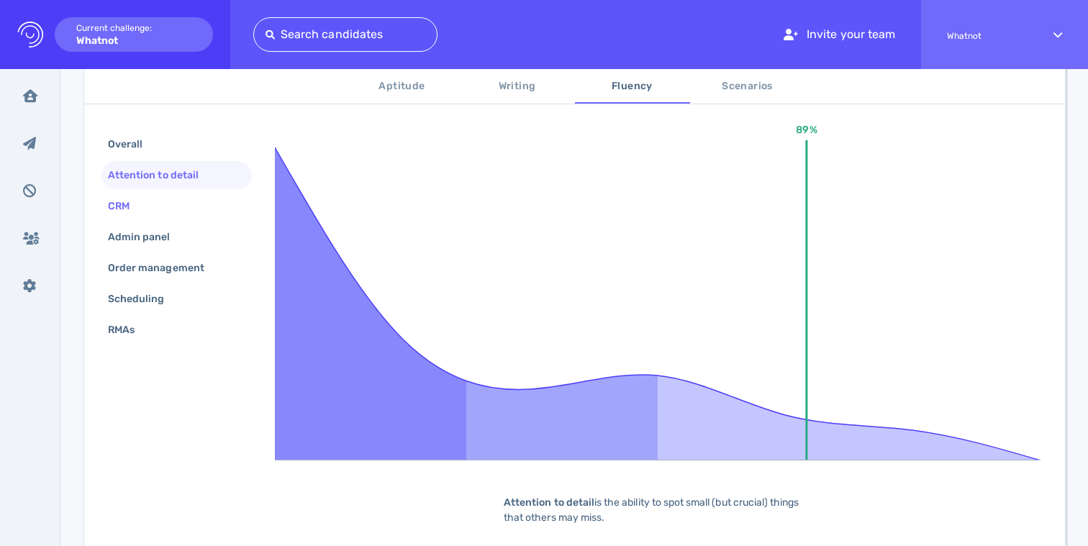
click at [142, 210] on div "CRM" at bounding box center [126, 206] width 42 height 21
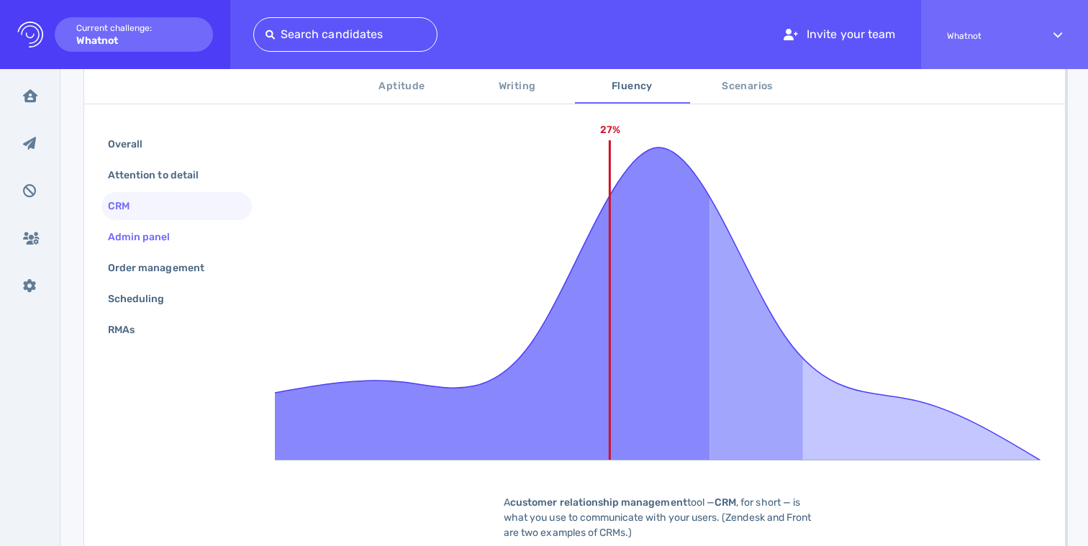
click at [142, 232] on div "Admin panel" at bounding box center [146, 237] width 83 height 21
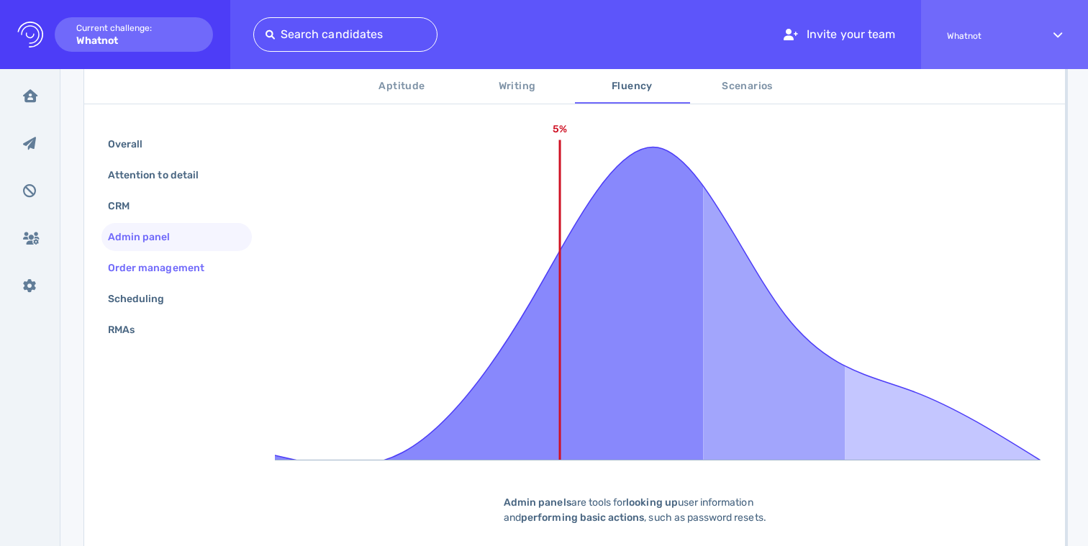
click at [150, 260] on div "Order management" at bounding box center [163, 268] width 117 height 21
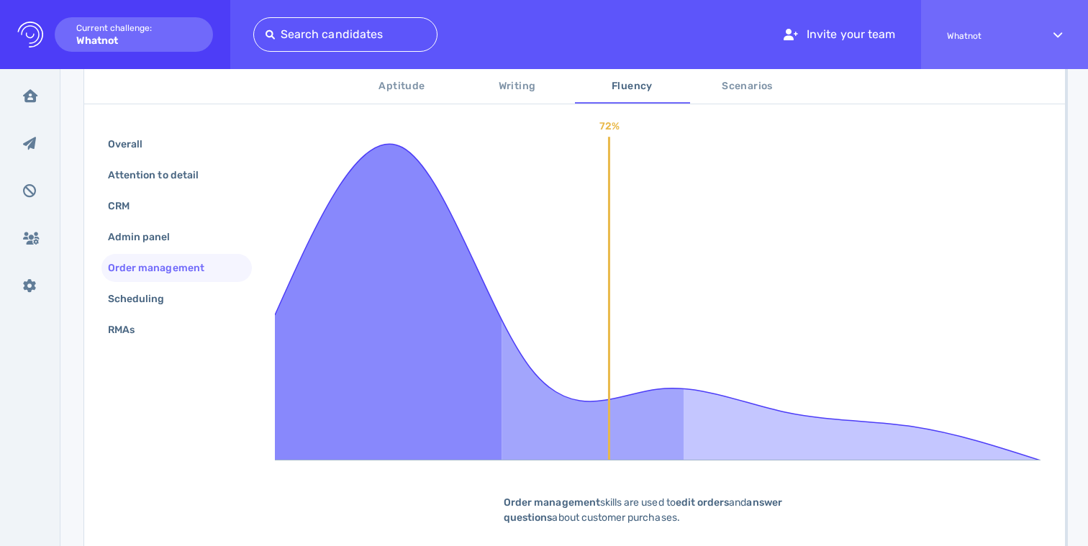
click at [154, 283] on div "Overall Attention to detail CRM Admin panel Order management Scheduling RMAs" at bounding box center [176, 238] width 150 height 217
click at [154, 293] on div "Scheduling" at bounding box center [143, 298] width 77 height 21
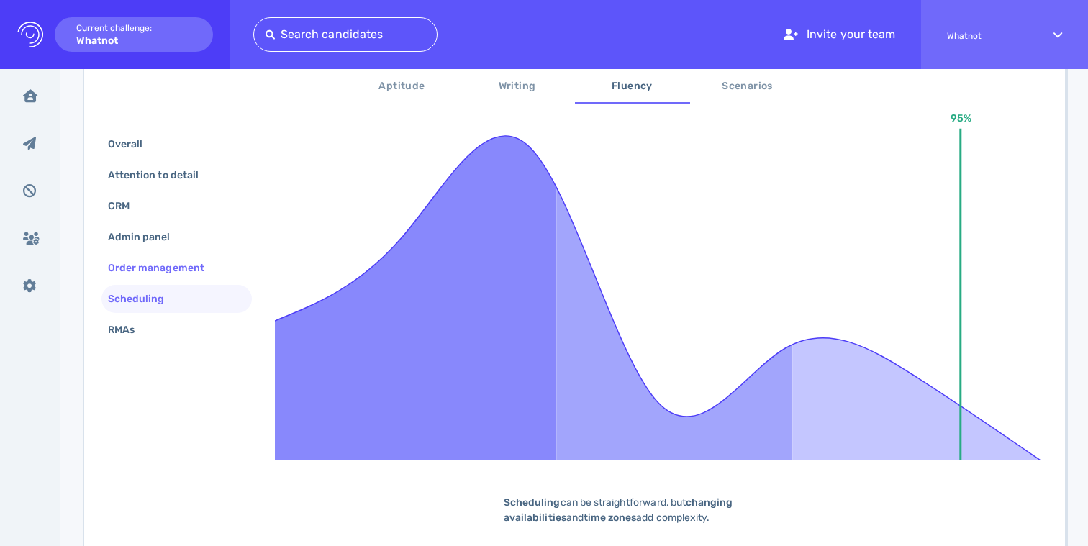
click at [163, 265] on div "Order management" at bounding box center [163, 268] width 117 height 21
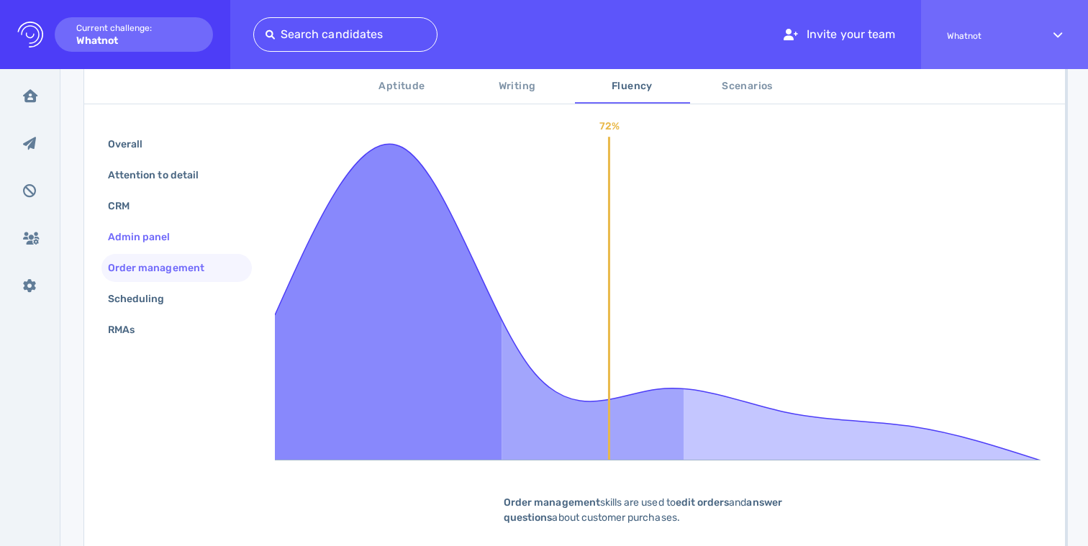
click at [160, 236] on div "Admin panel" at bounding box center [146, 237] width 83 height 21
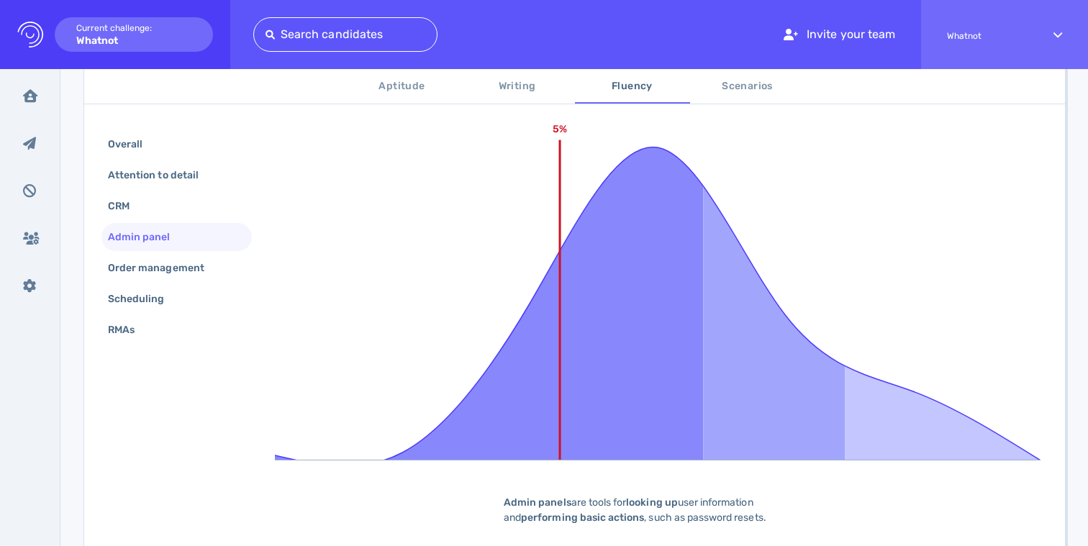
click at [150, 220] on div "Overall Attention to detail CRM Admin panel Order management Scheduling RMAs" at bounding box center [176, 238] width 150 height 217
click at [140, 207] on div "CRM" at bounding box center [126, 206] width 42 height 21
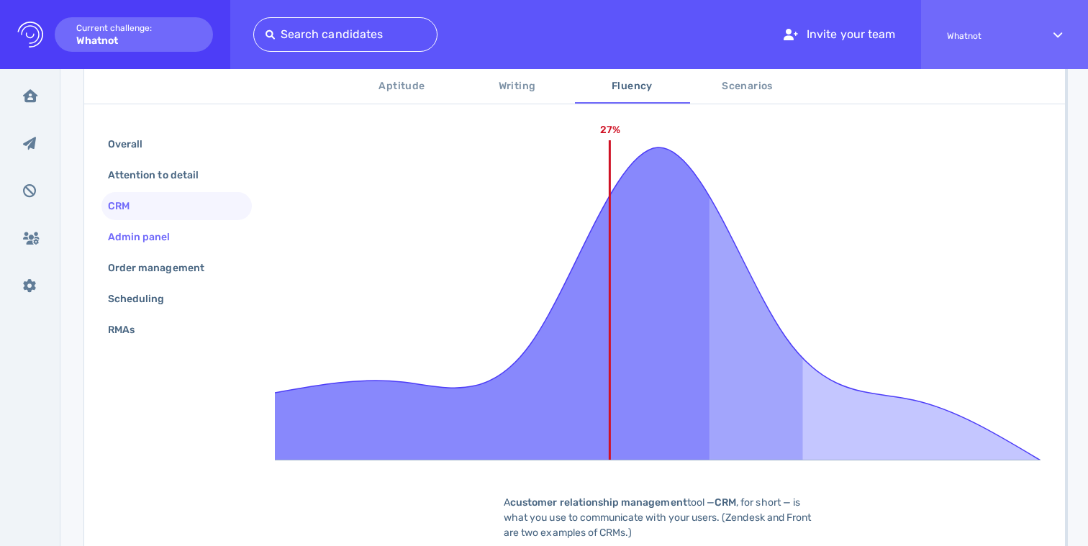
click at [146, 236] on div "Admin panel" at bounding box center [146, 237] width 83 height 21
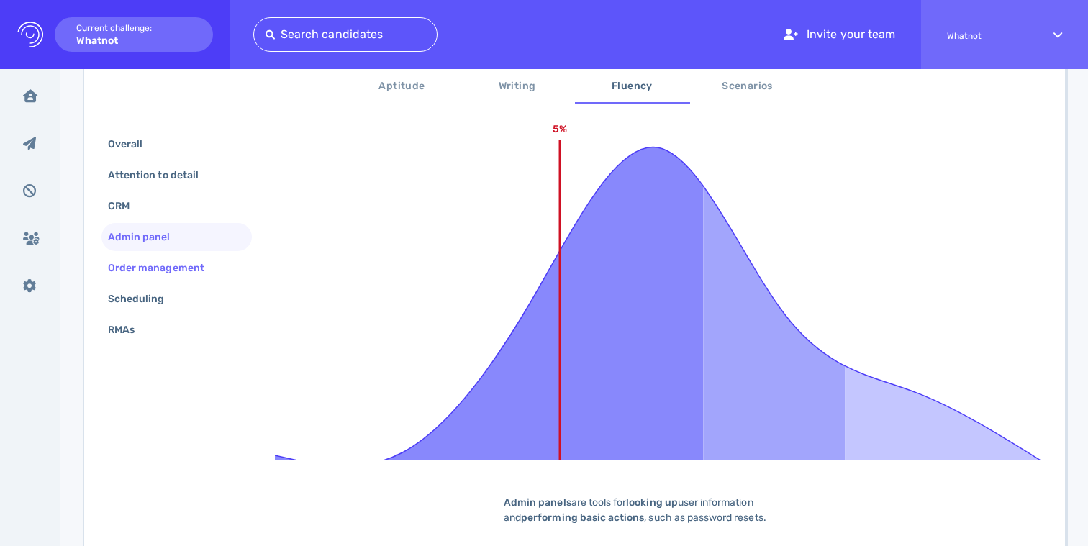
click at [157, 265] on div "Order management" at bounding box center [163, 268] width 117 height 21
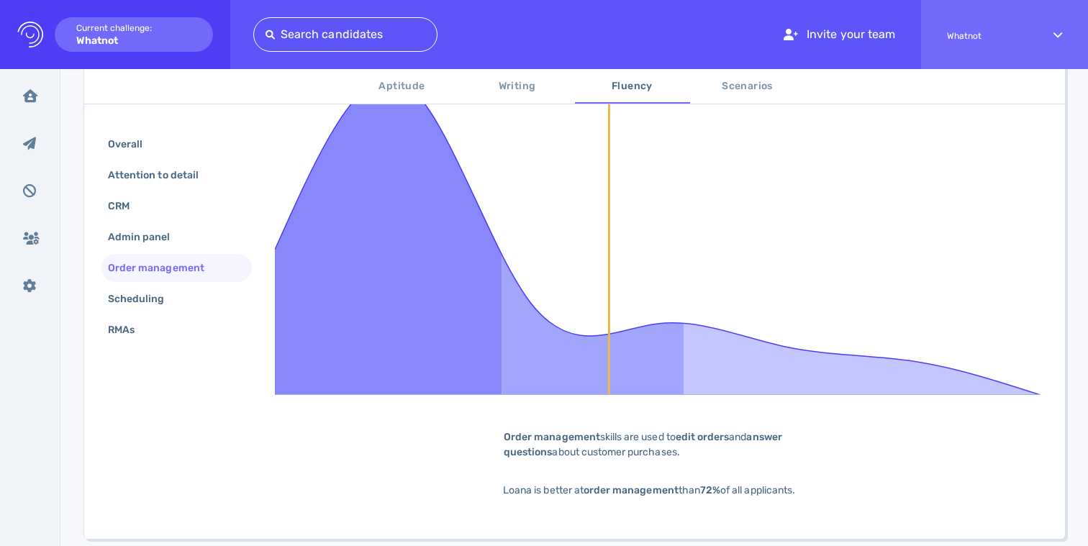
scroll to position [343, 0]
click at [127, 293] on div "Scheduling" at bounding box center [143, 298] width 77 height 21
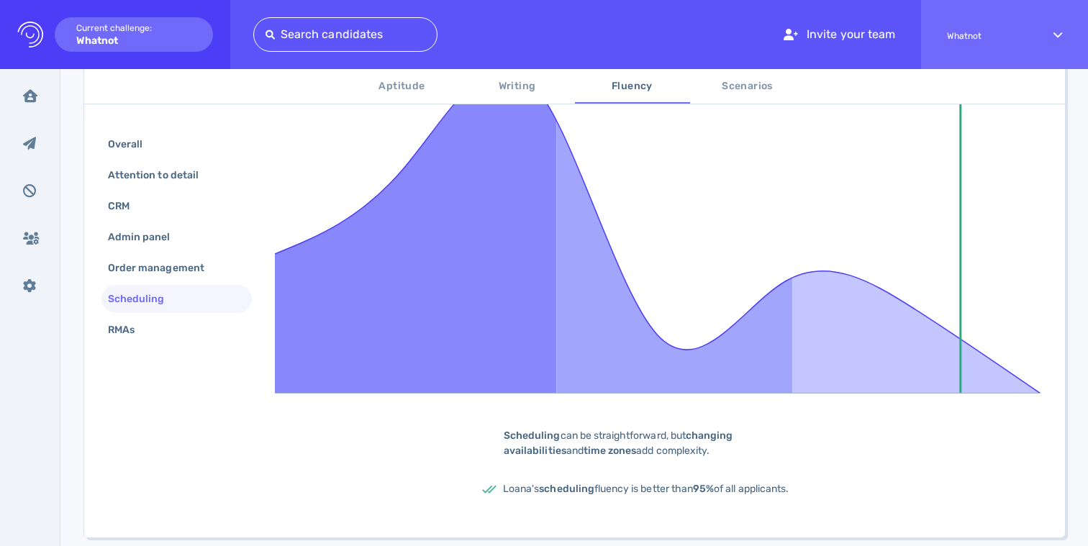
click at [769, 86] on span "Scenarios" at bounding box center [747, 87] width 98 height 18
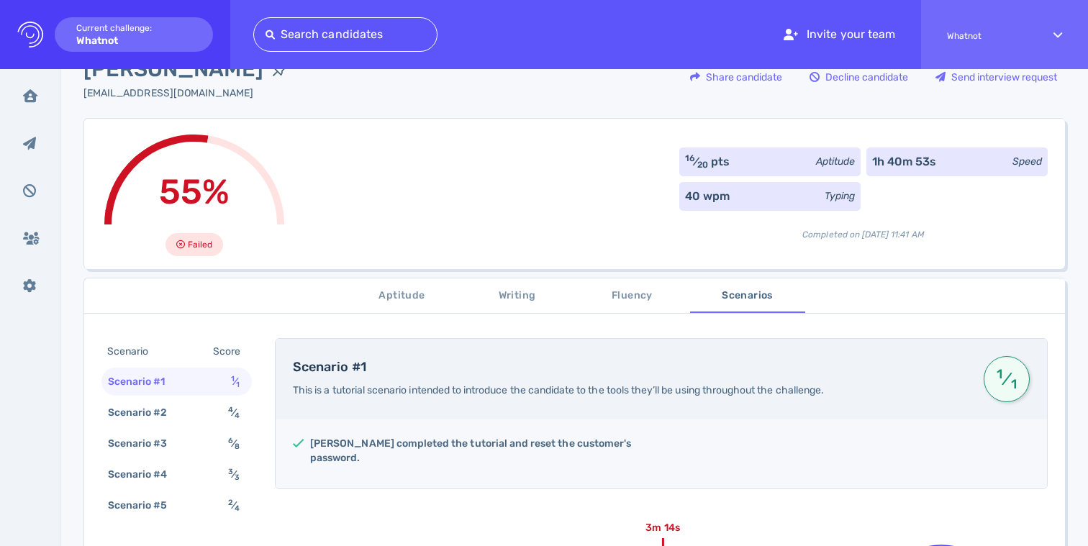
scroll to position [109, 0]
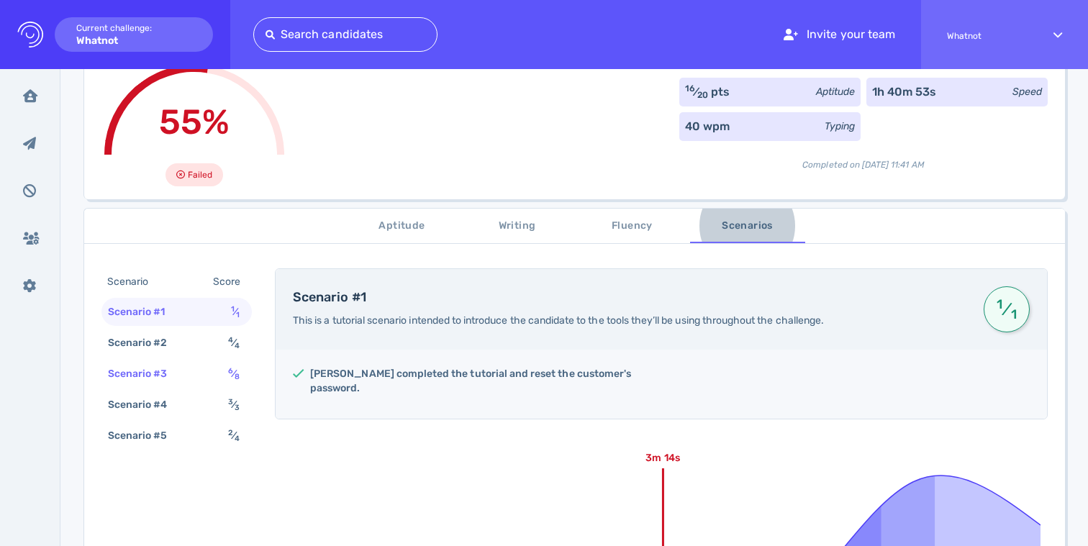
click at [178, 379] on div "Scenario #3" at bounding box center [145, 373] width 80 height 21
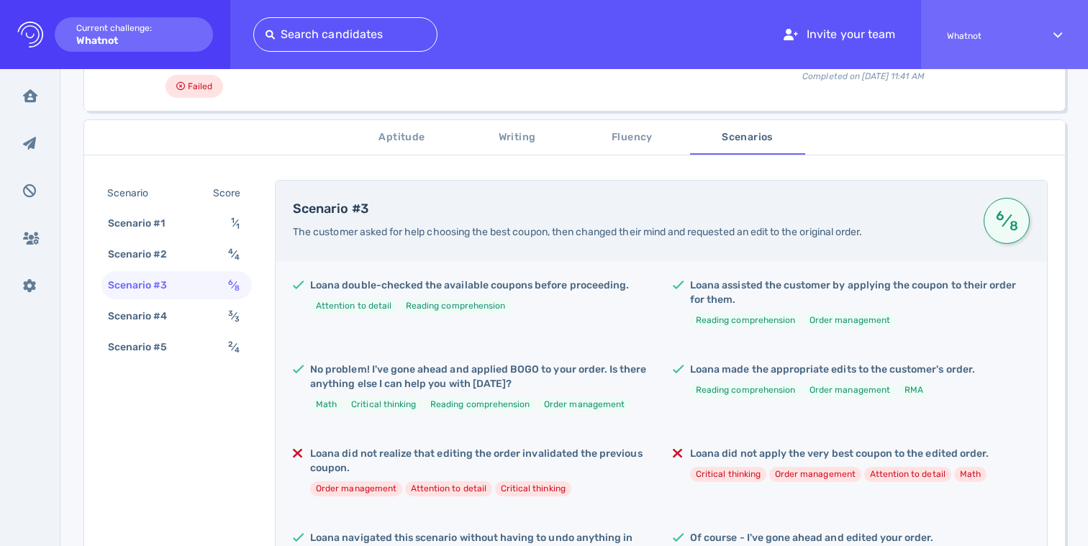
scroll to position [340, 0]
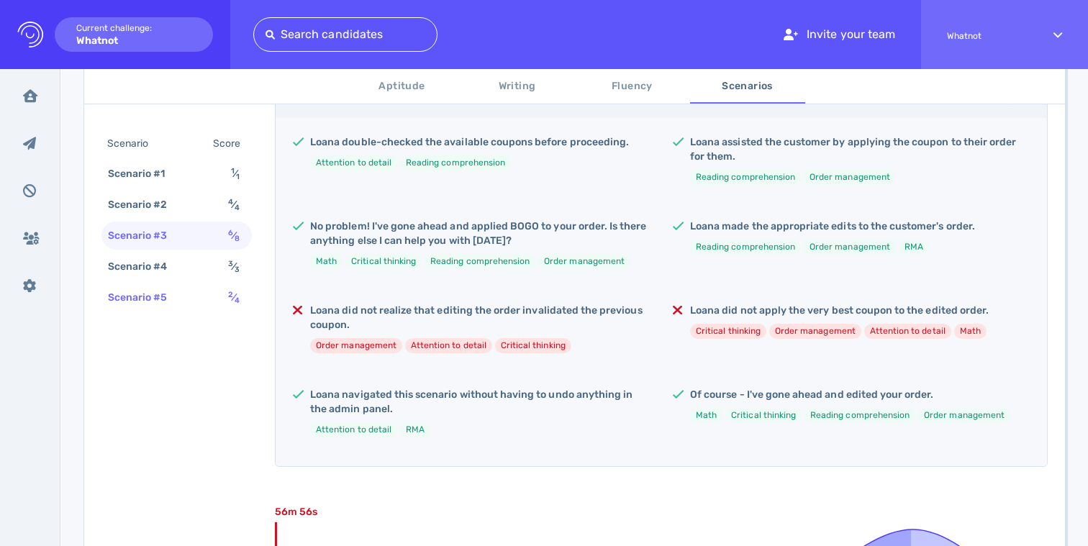
click at [184, 291] on div "Scenario #5 2 ⁄ 4" at bounding box center [176, 297] width 150 height 28
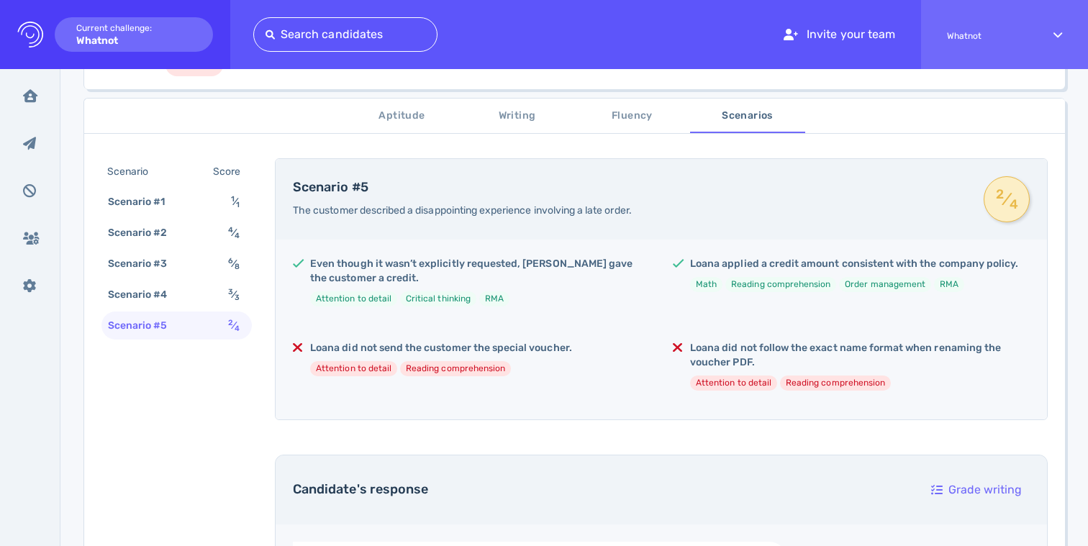
scroll to position [217, 0]
click at [173, 266] on div "Scenario #3" at bounding box center [145, 265] width 80 height 21
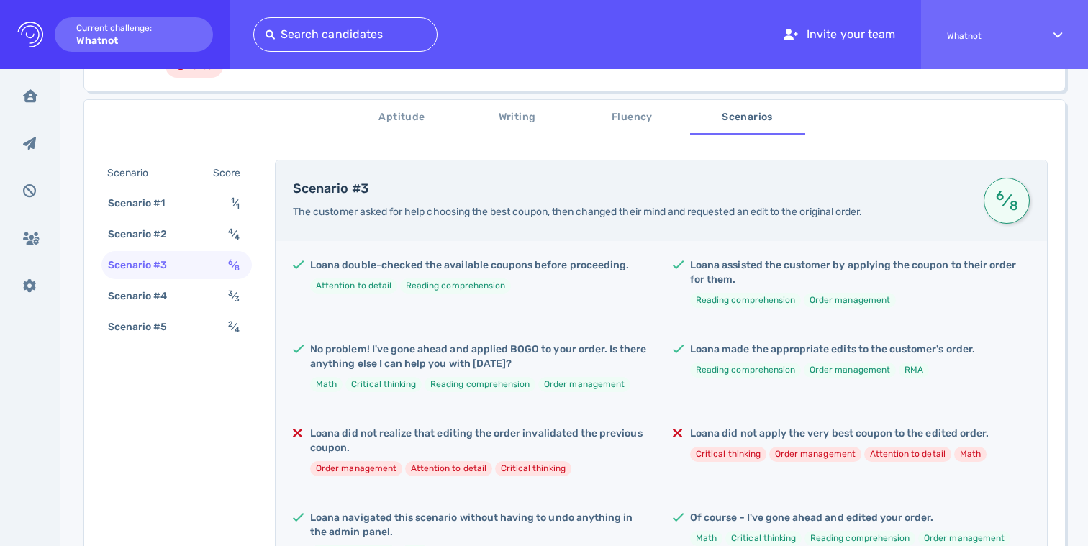
scroll to position [252, 0]
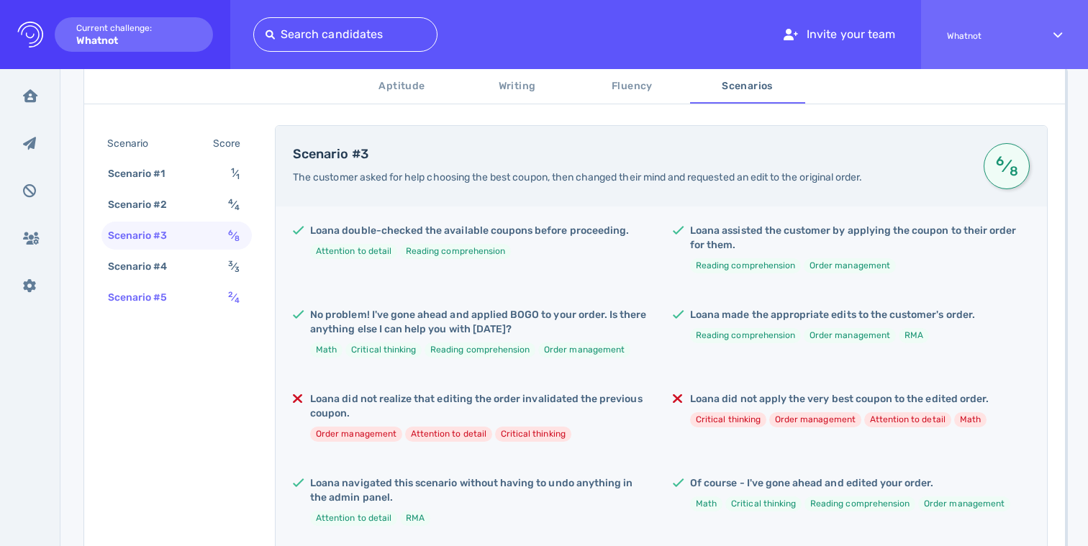
click at [142, 302] on div "Scenario #5" at bounding box center [145, 297] width 80 height 21
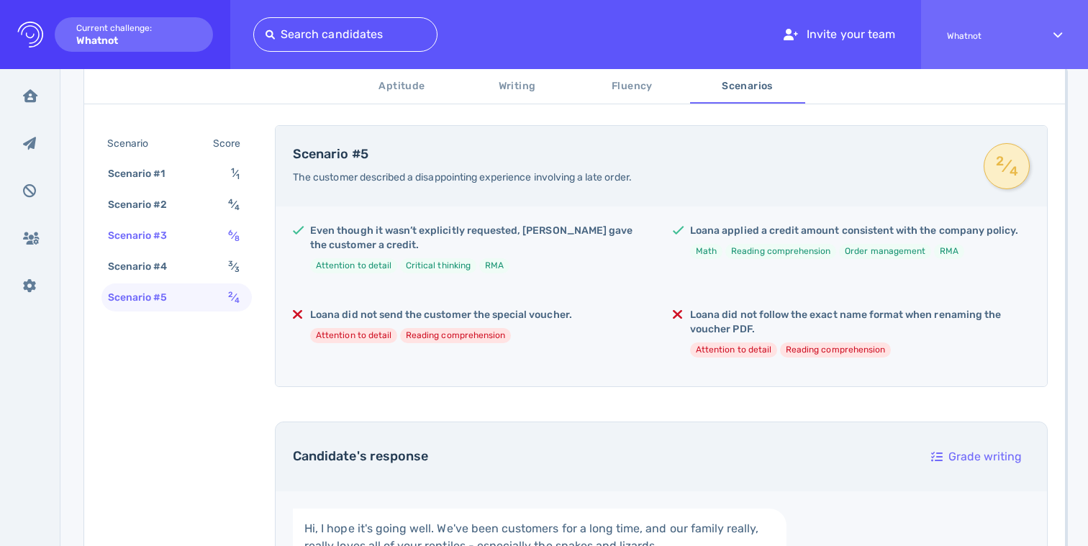
click at [170, 227] on div "Scenario #3" at bounding box center [145, 235] width 80 height 21
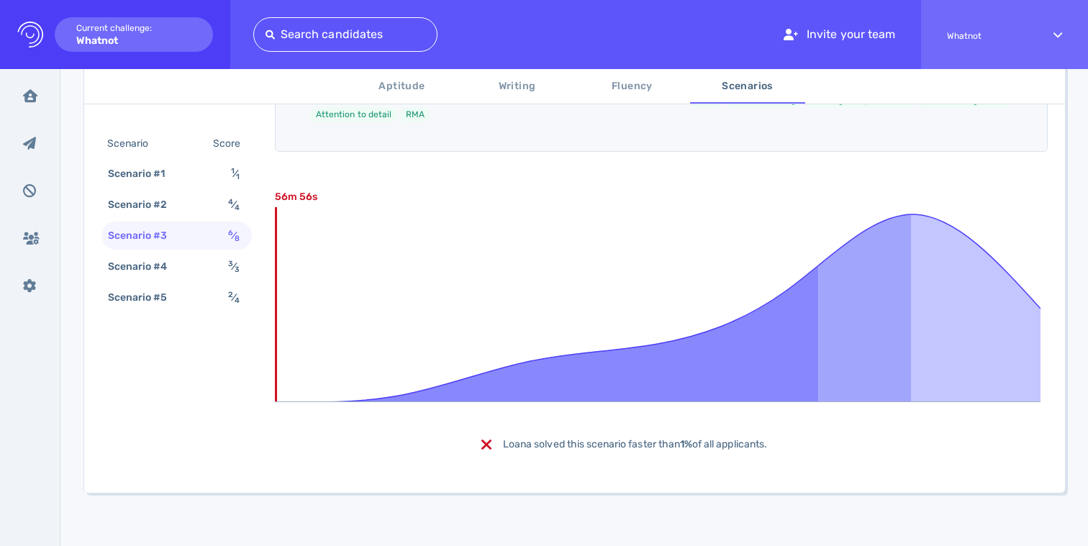
scroll to position [660, 0]
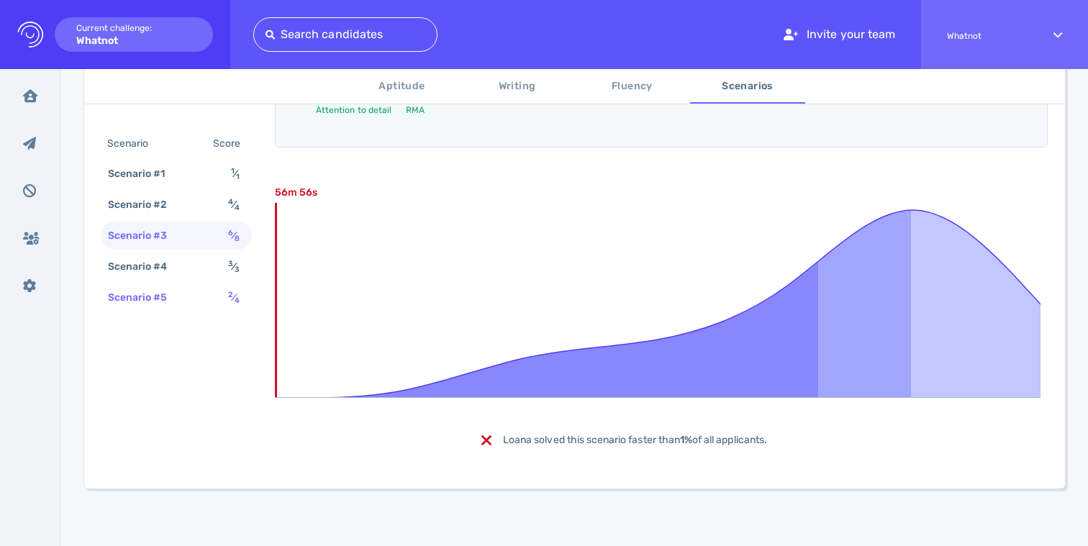
click at [114, 297] on div "Scenario #5" at bounding box center [145, 297] width 80 height 21
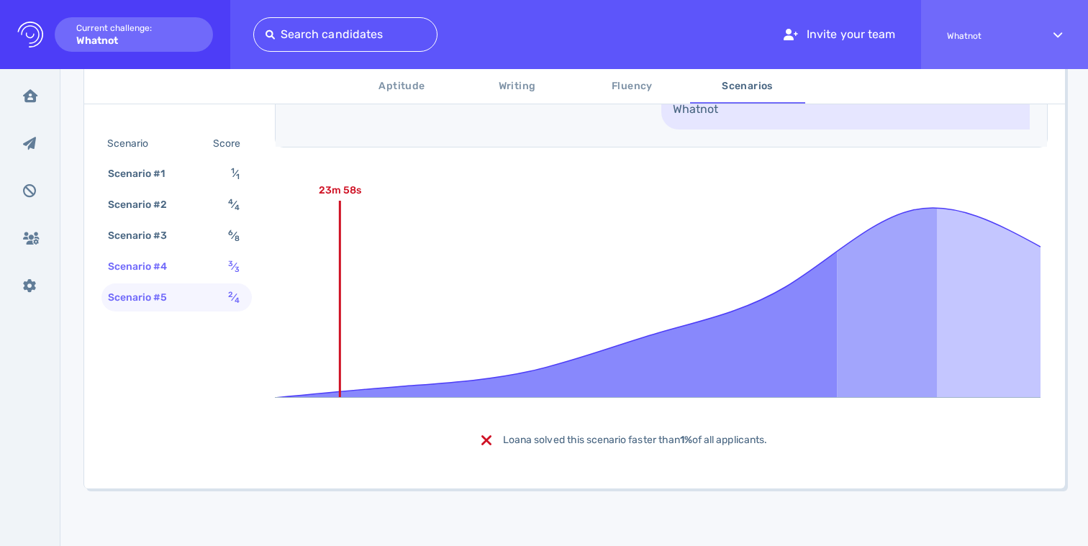
click at [135, 260] on div "Scenario #4" at bounding box center [145, 266] width 80 height 21
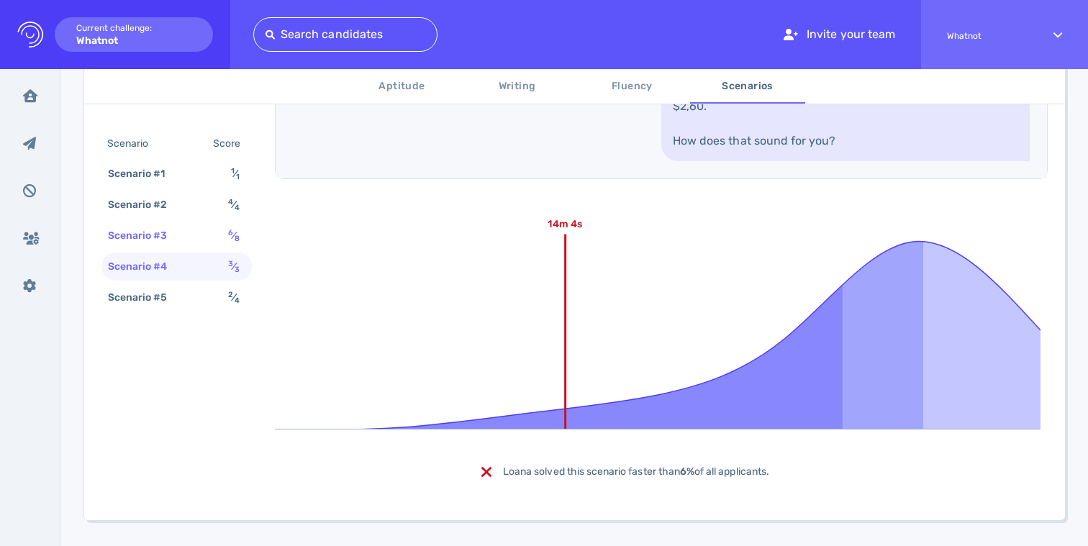
click at [162, 241] on div "Scenario #3" at bounding box center [145, 235] width 80 height 21
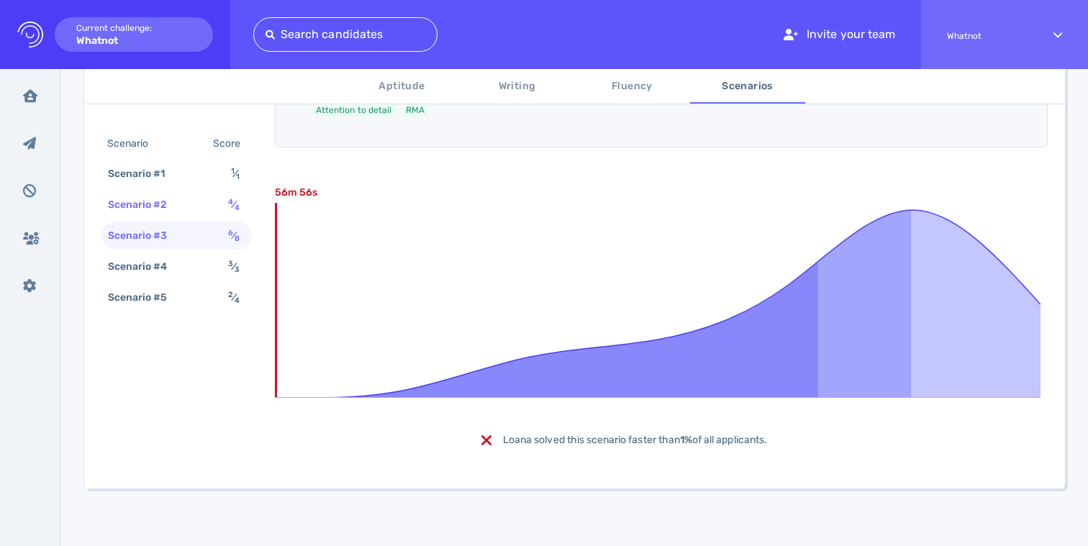
click at [171, 214] on div "Scenario #2" at bounding box center [145, 204] width 80 height 21
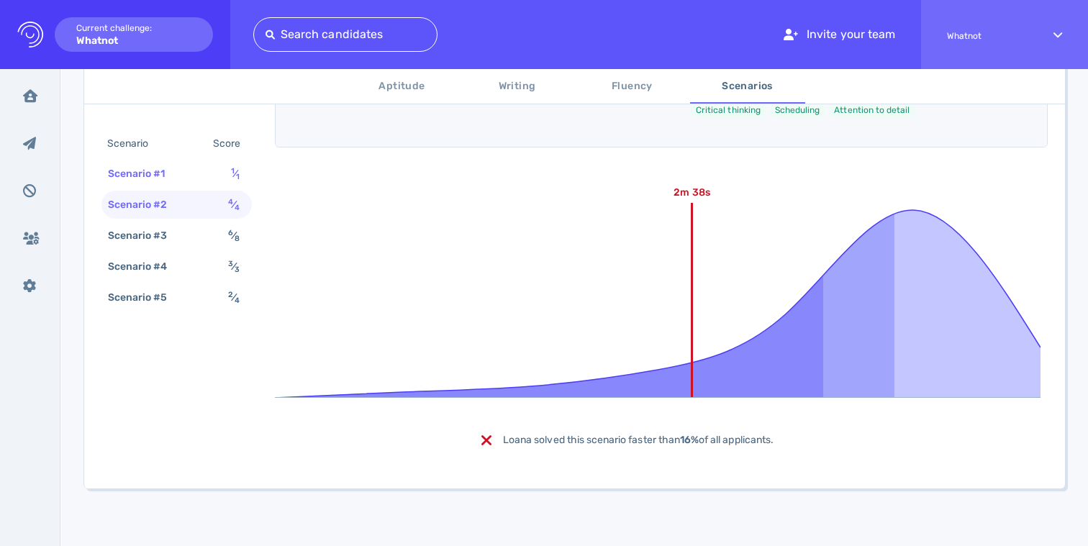
click at [177, 174] on div "Scenario #1" at bounding box center [144, 173] width 78 height 21
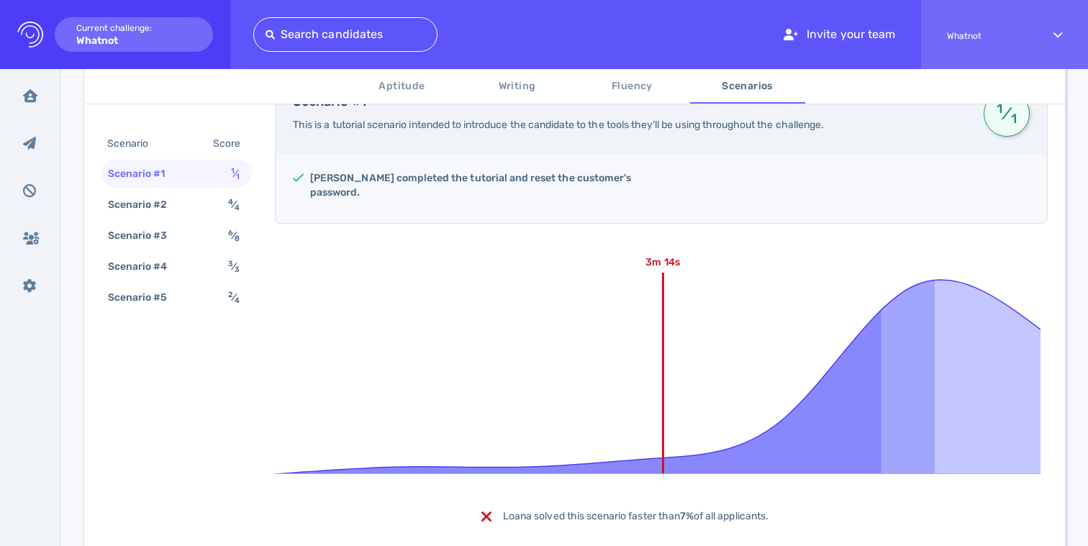
scroll to position [273, 0]
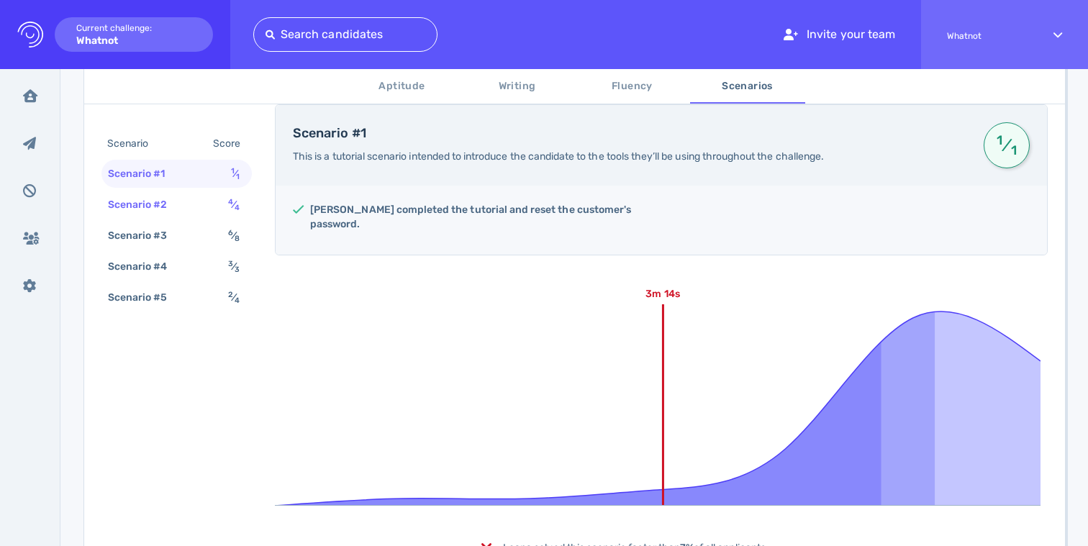
click at [173, 217] on div "Scenario #2 4 ⁄ 4" at bounding box center [176, 205] width 150 height 28
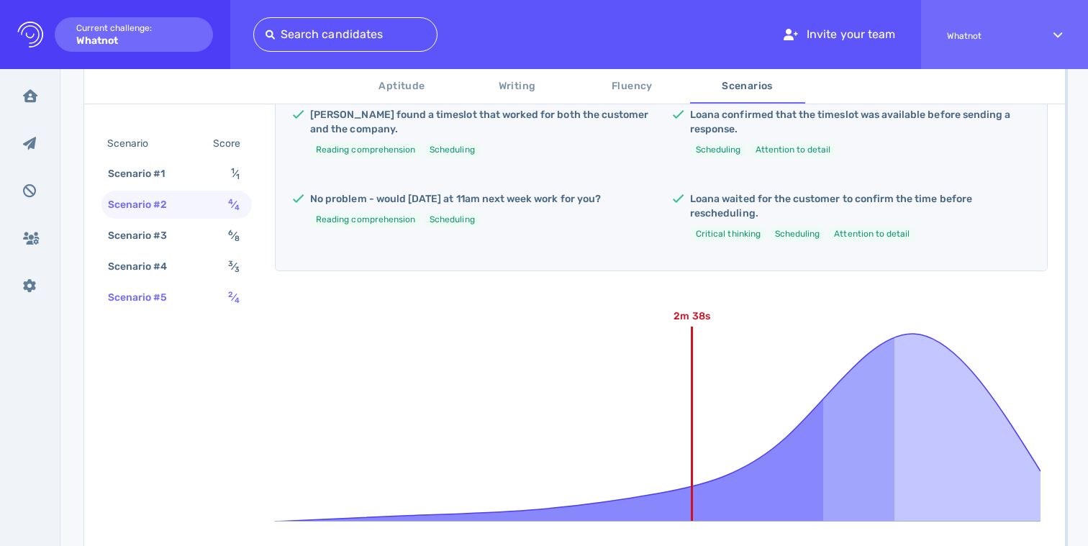
scroll to position [491, 0]
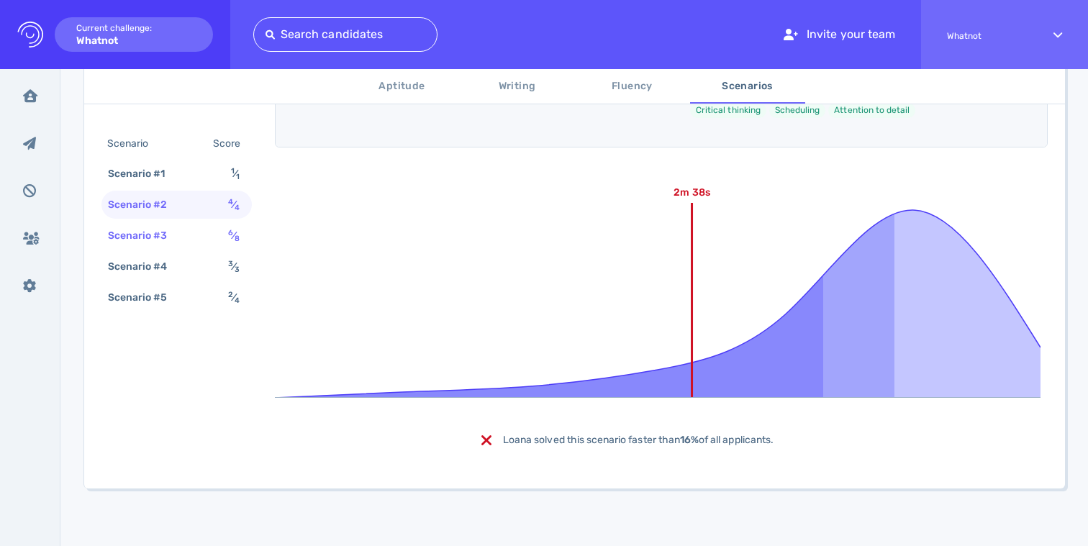
click at [186, 234] on div "Scenario #3 6 ⁄ 8" at bounding box center [176, 236] width 150 height 28
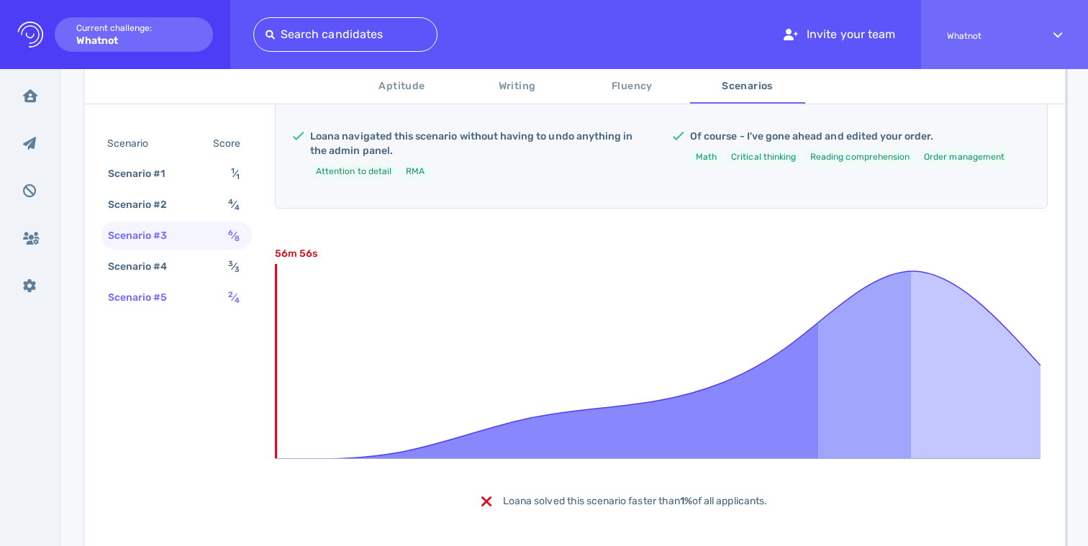
scroll to position [660, 0]
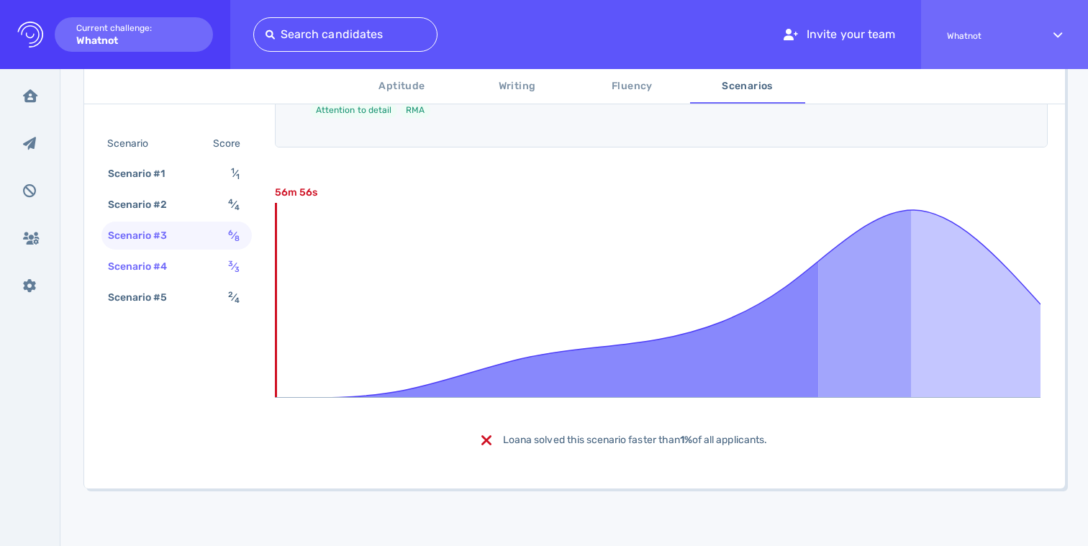
click at [154, 269] on div "Scenario #4" at bounding box center [145, 266] width 80 height 21
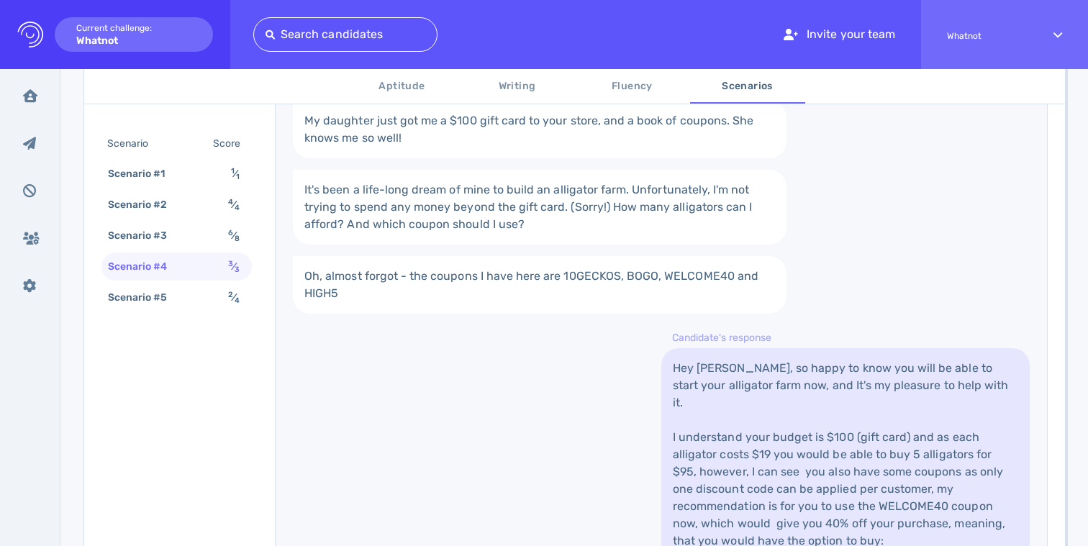
click at [159, 313] on div "Scenario Score Scenario #1 1 ⁄ 1 Scenario #2 4 ⁄ 4 Scenario #3 6 ⁄ 8 Scenario #…" at bounding box center [176, 222] width 150 height 184
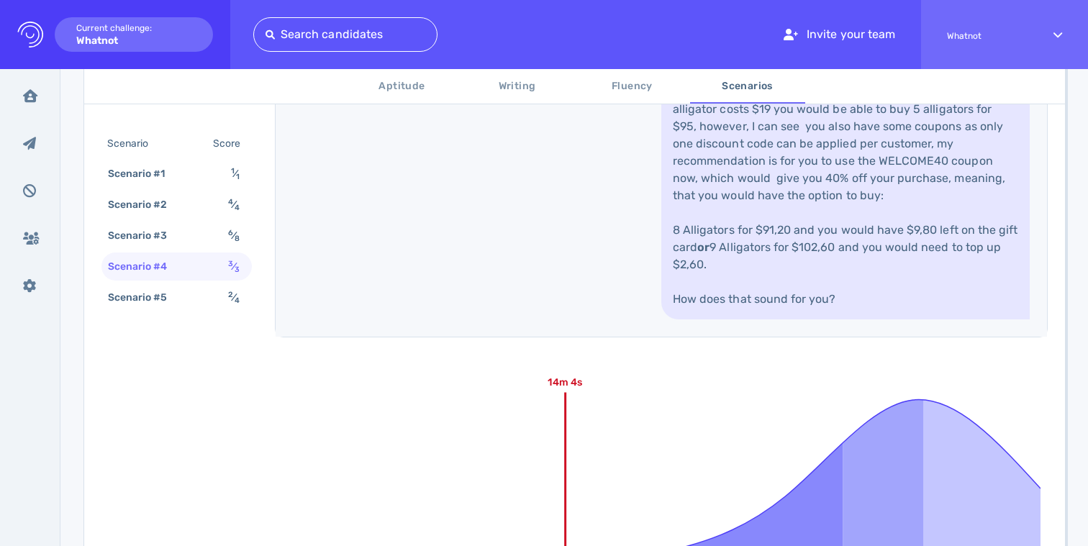
scroll to position [1163, 0]
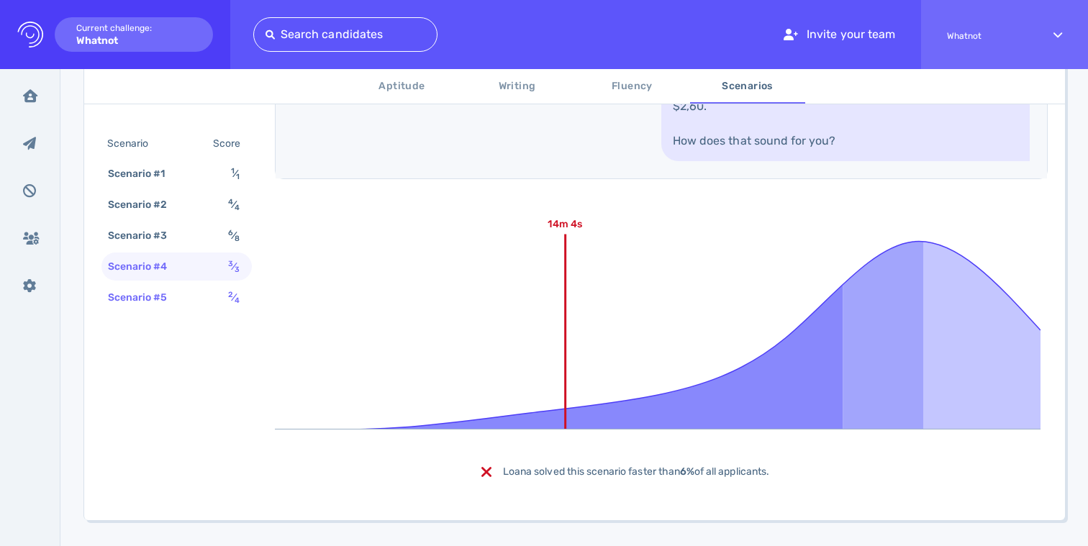
click at [121, 302] on div "Scenario #5" at bounding box center [145, 297] width 80 height 21
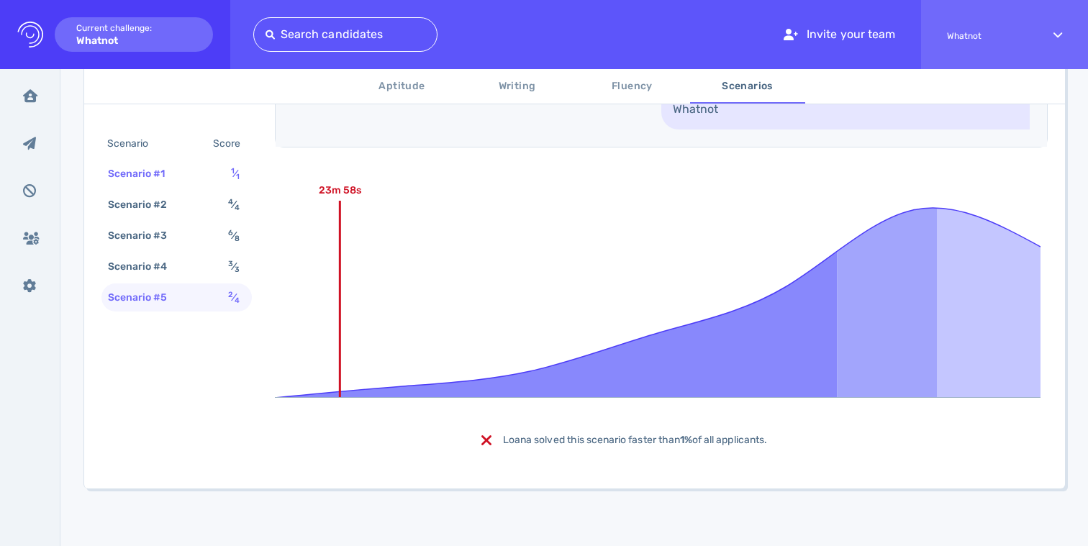
click at [166, 183] on div "Scenario #1" at bounding box center [144, 173] width 78 height 21
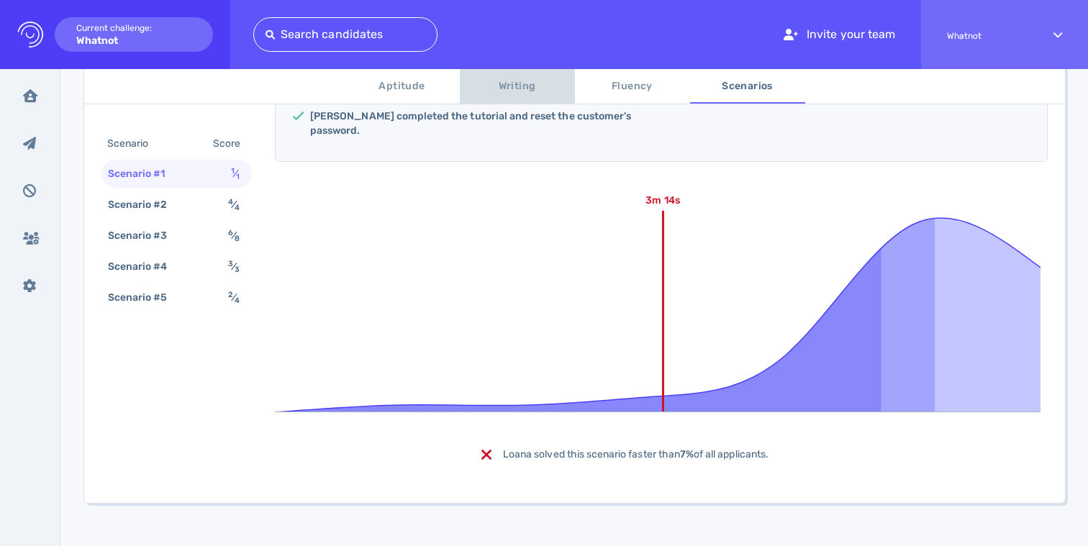
click at [539, 81] on span "Writing" at bounding box center [517, 87] width 98 height 18
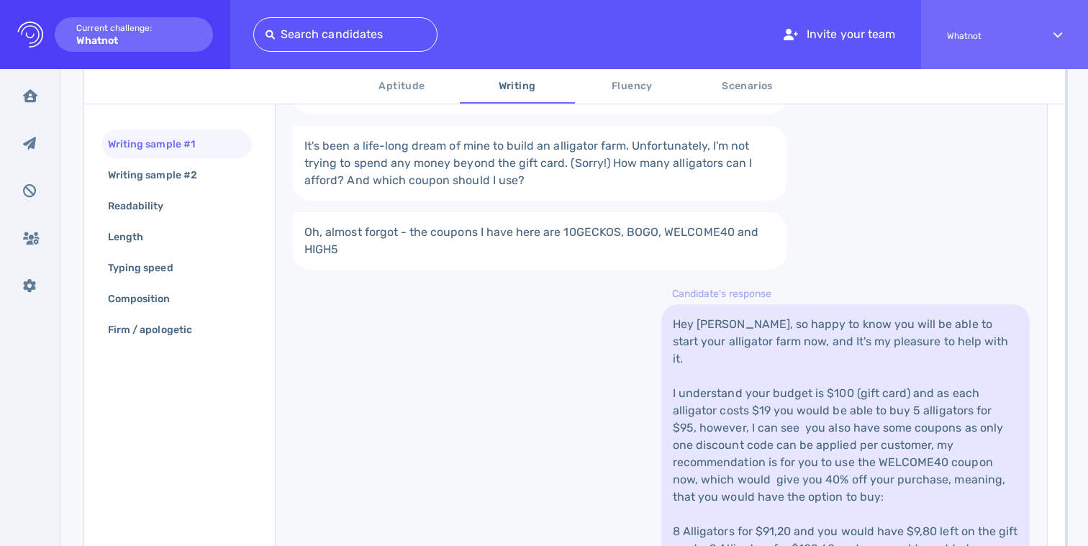
scroll to position [592, 0]
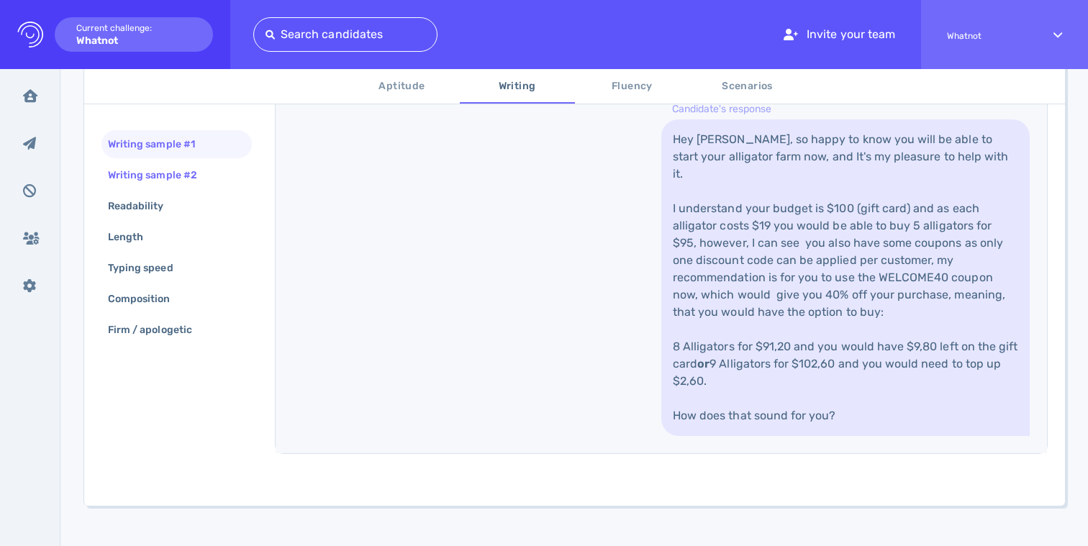
click at [181, 181] on div "Writing sample #2" at bounding box center [159, 175] width 109 height 21
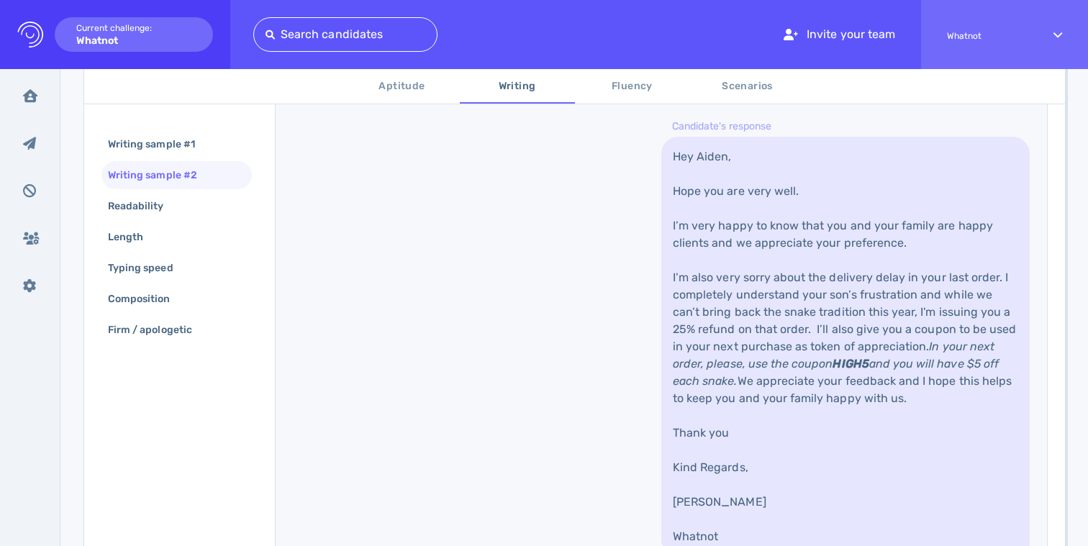
scroll to position [691, 0]
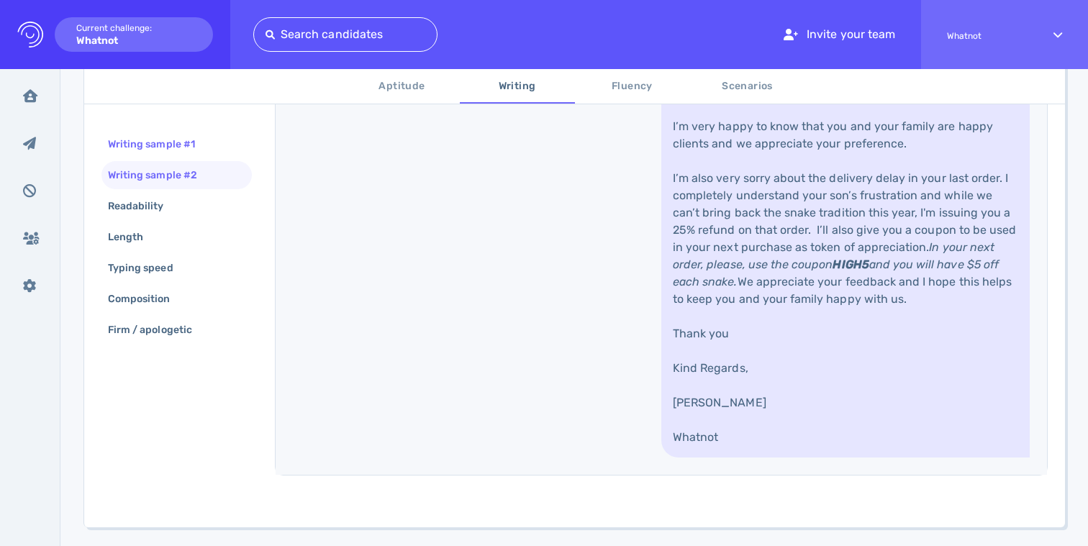
click at [176, 144] on div "Writing sample #1" at bounding box center [158, 144] width 107 height 21
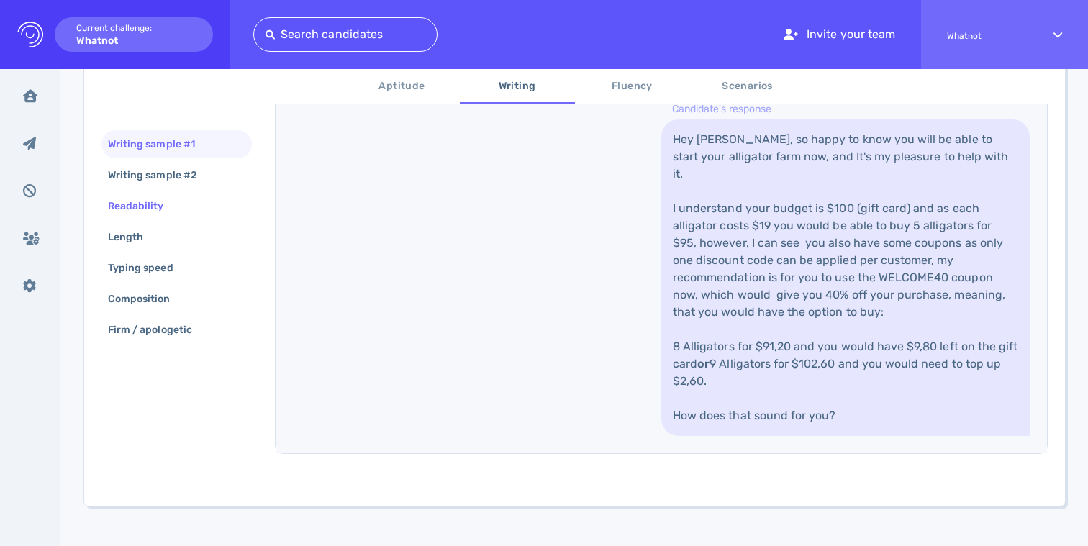
click at [166, 206] on div "Readability" at bounding box center [143, 206] width 76 height 21
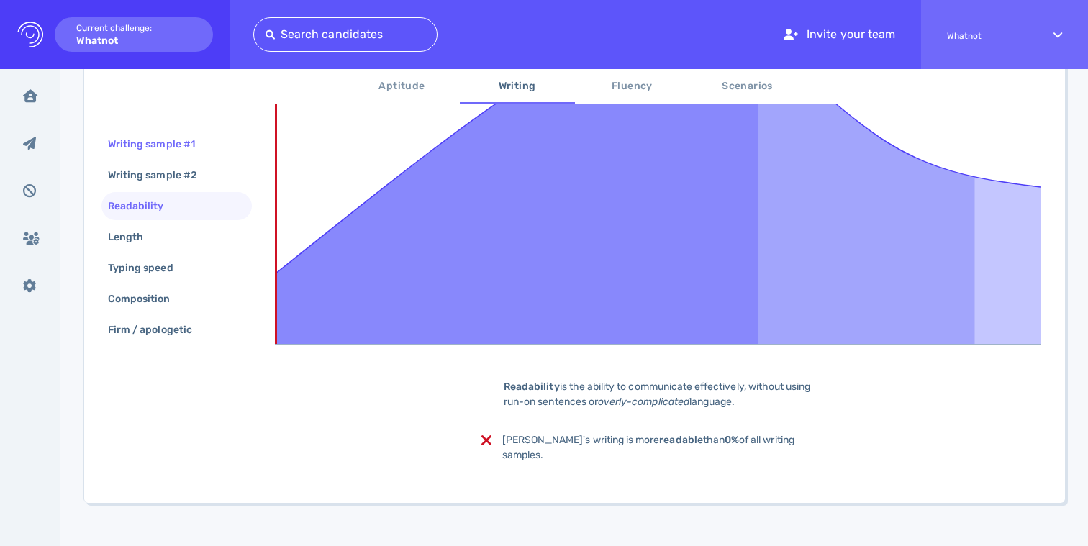
click at [173, 146] on div "Writing sample #1" at bounding box center [158, 144] width 107 height 21
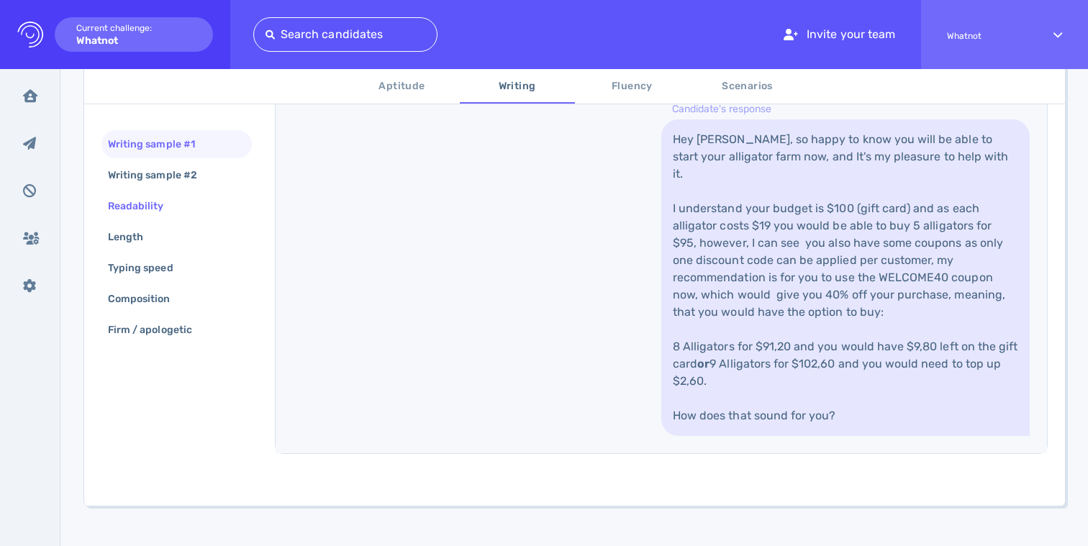
click at [158, 212] on div "Readability" at bounding box center [143, 206] width 76 height 21
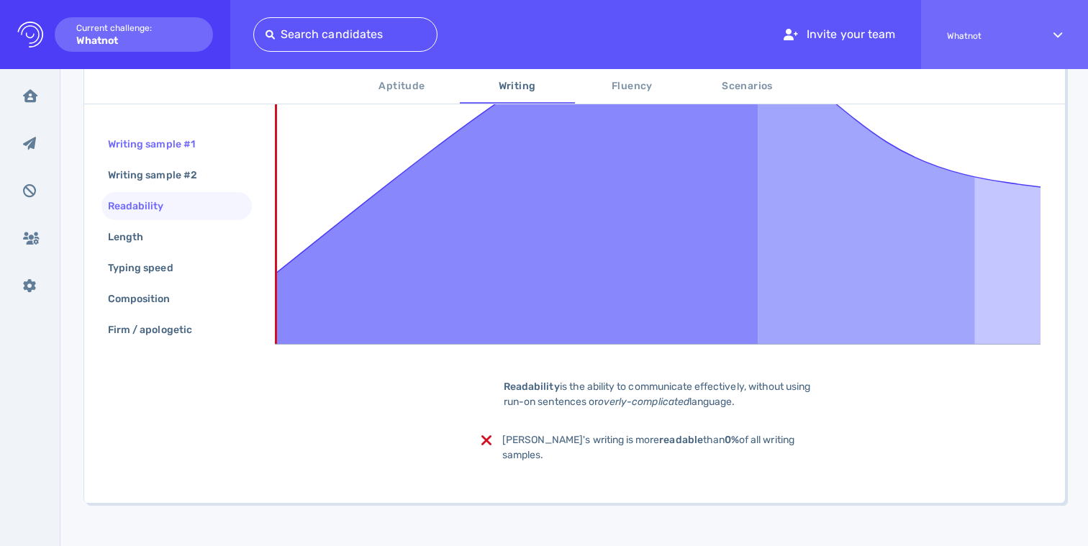
click at [164, 137] on div "Writing sample #1" at bounding box center [158, 144] width 107 height 21
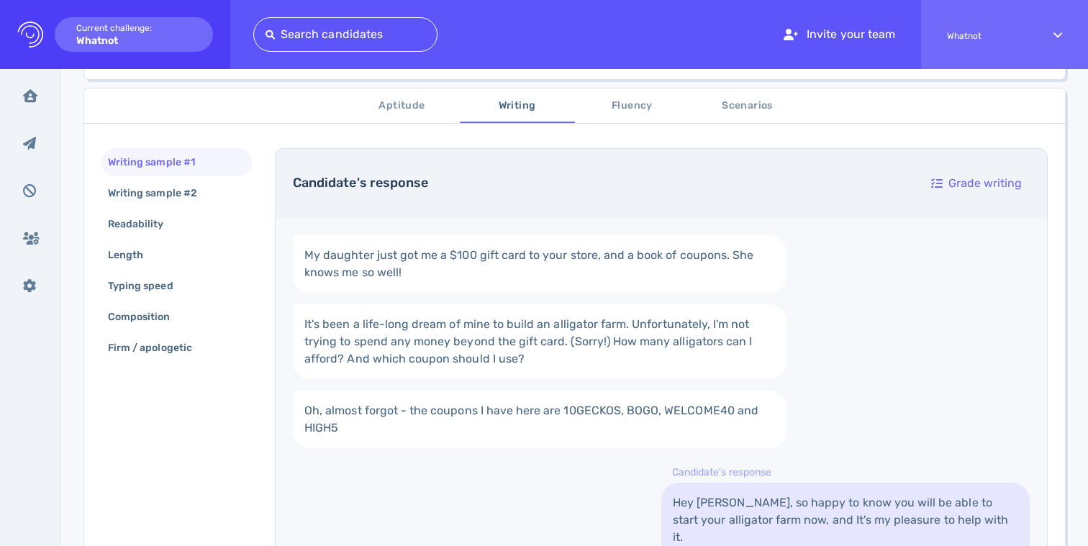
scroll to position [0, 0]
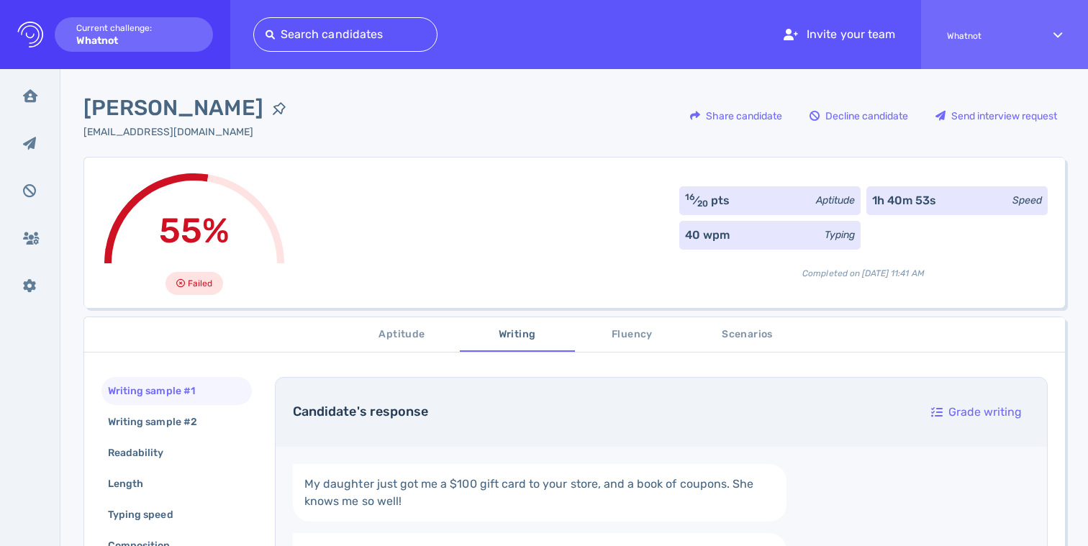
click at [626, 333] on span "Fluency" at bounding box center [632, 335] width 98 height 18
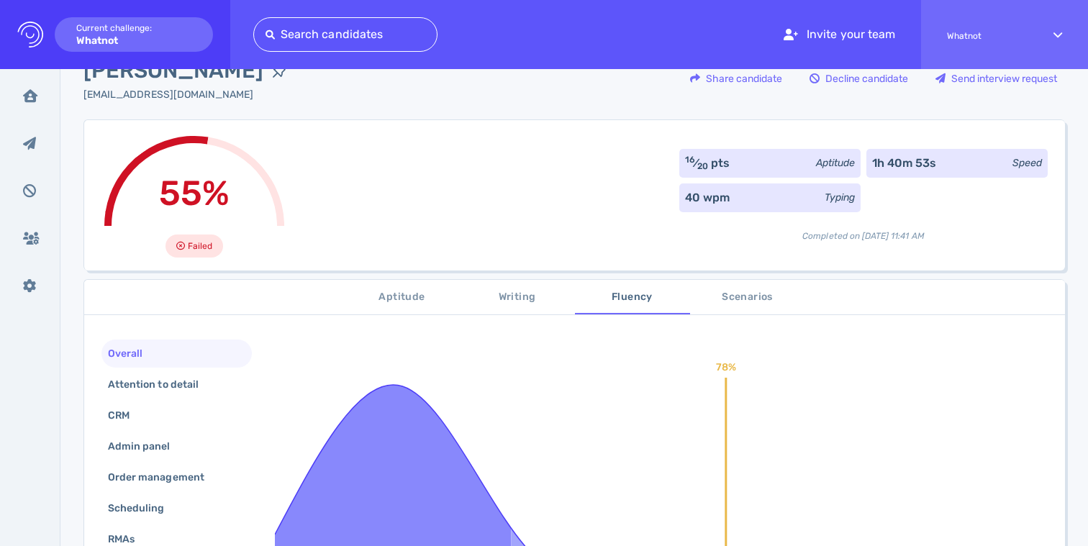
scroll to position [70, 0]
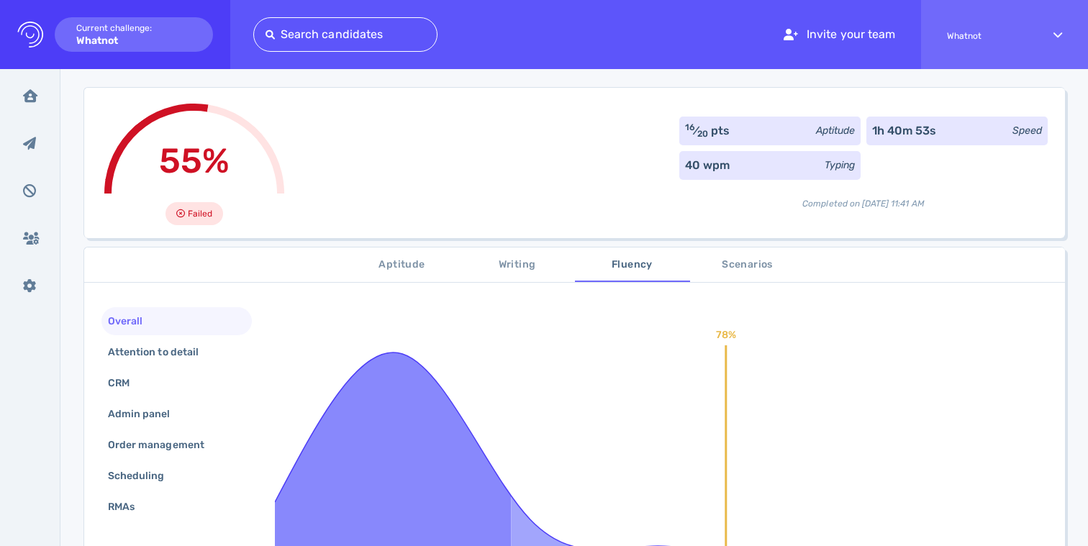
click at [760, 250] on button "Scenarios" at bounding box center [747, 264] width 115 height 35
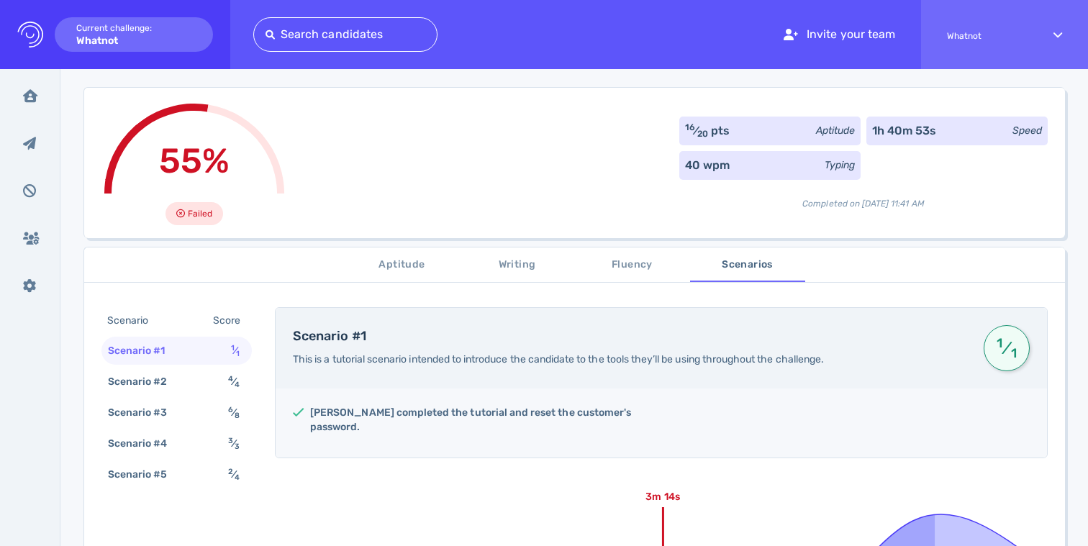
scroll to position [270, 0]
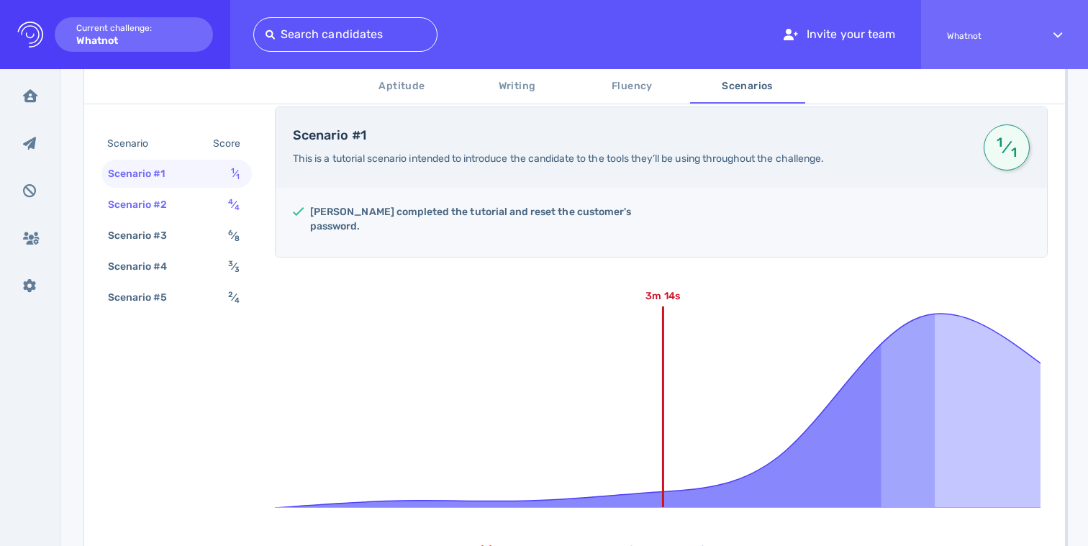
click at [182, 196] on div "Scenario #2" at bounding box center [145, 204] width 80 height 21
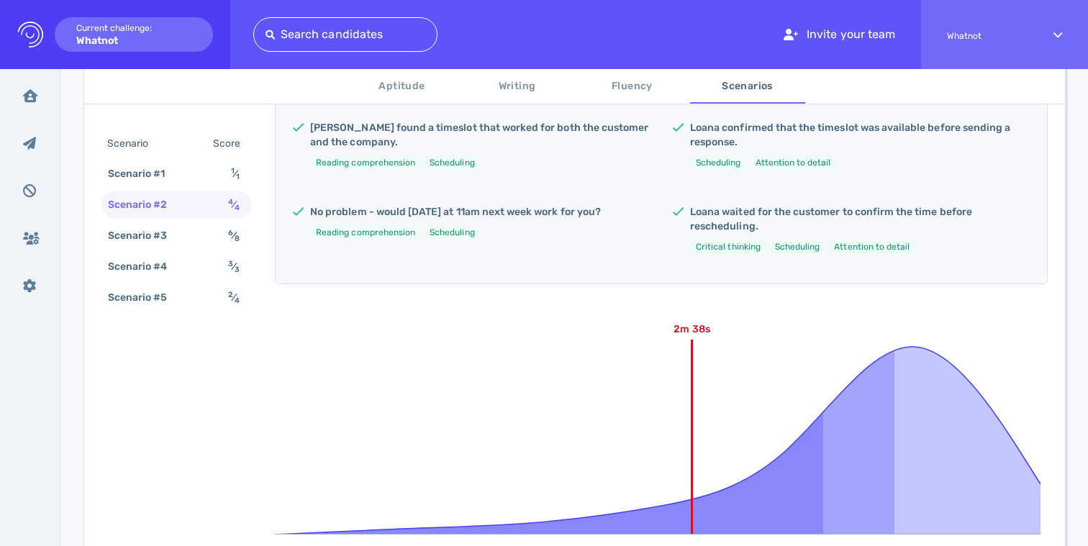
scroll to position [491, 0]
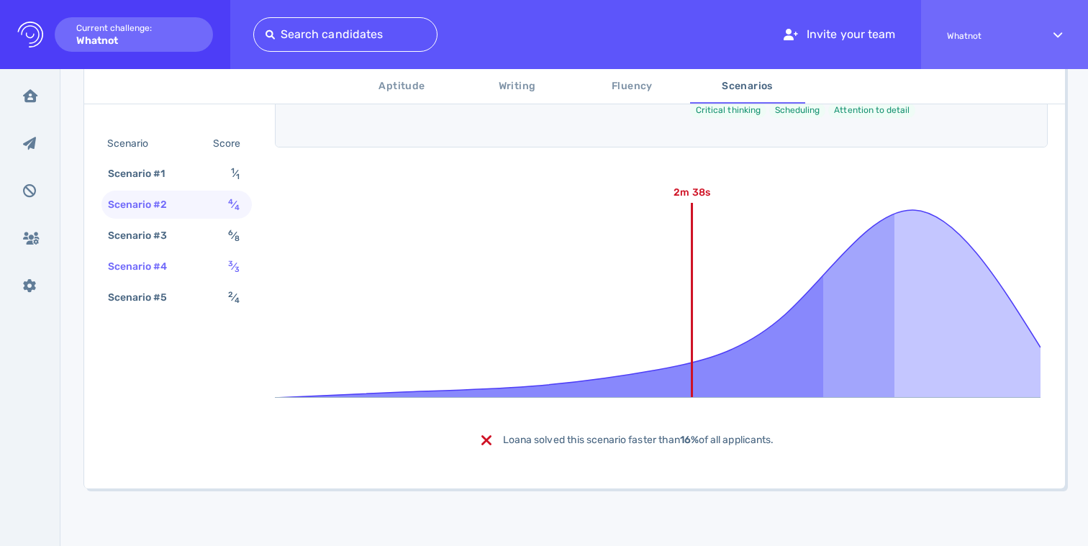
click at [165, 261] on div "Scenario #4" at bounding box center [145, 266] width 80 height 21
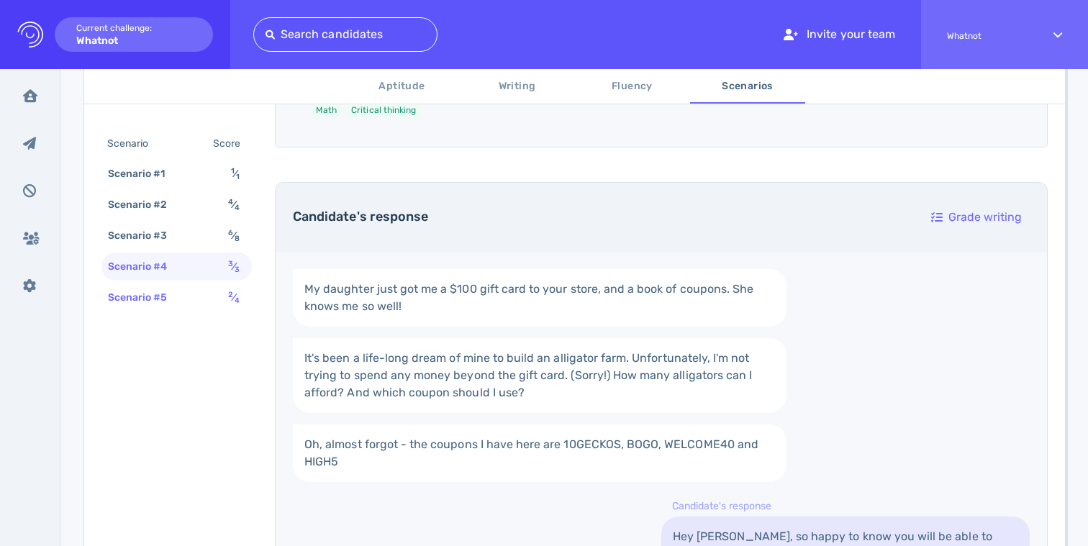
click at [165, 291] on div "Scenario #5" at bounding box center [145, 297] width 80 height 21
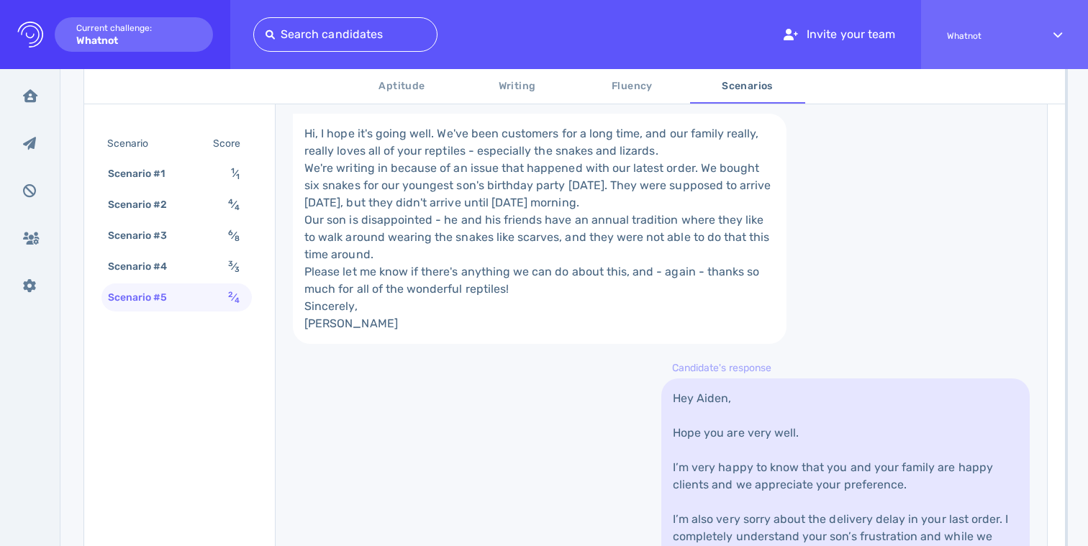
scroll to position [192, 0]
